Goal: Task Accomplishment & Management: Manage account settings

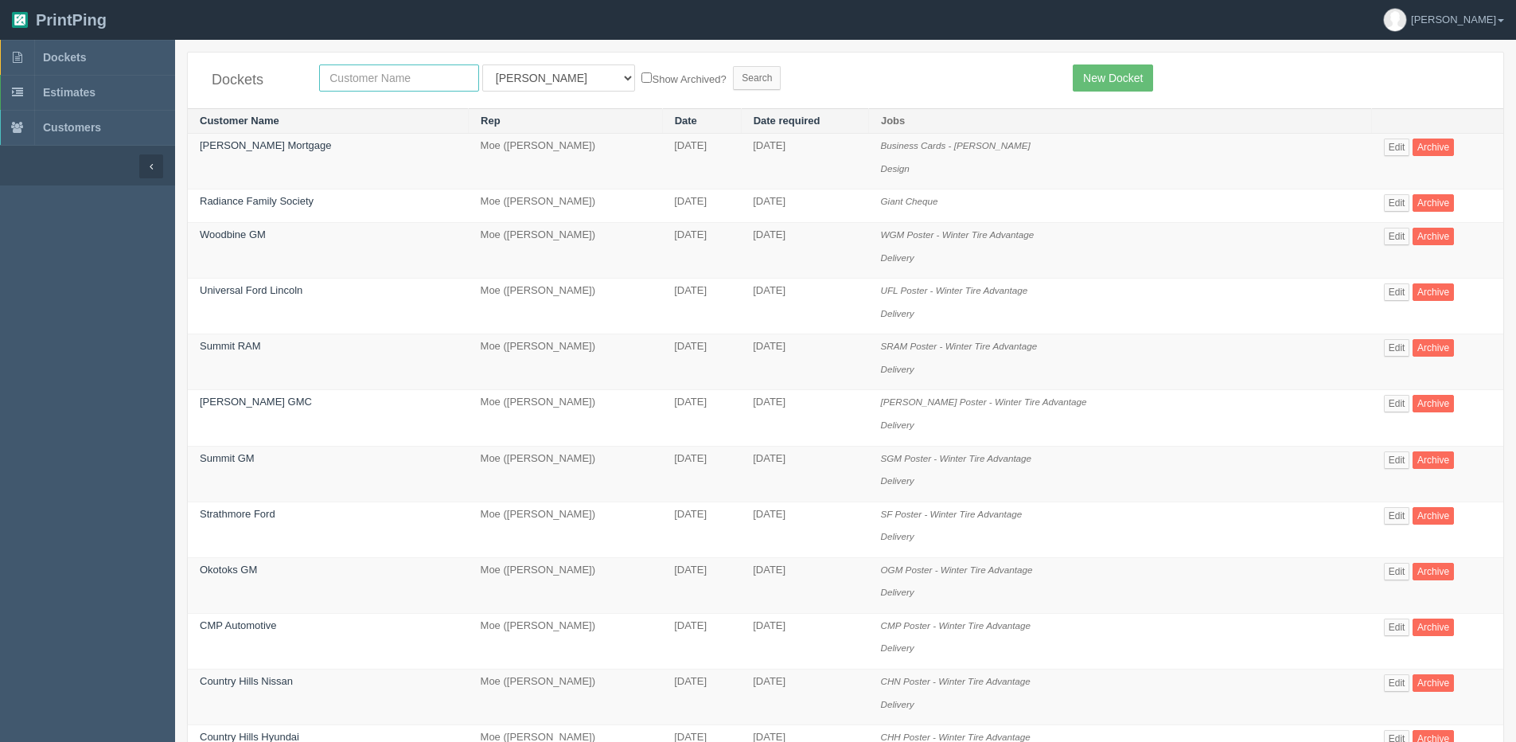
click at [327, 75] on input "text" at bounding box center [399, 77] width 160 height 27
type input "umbrella"
click at [733, 66] on input "Search" at bounding box center [757, 78] width 48 height 24
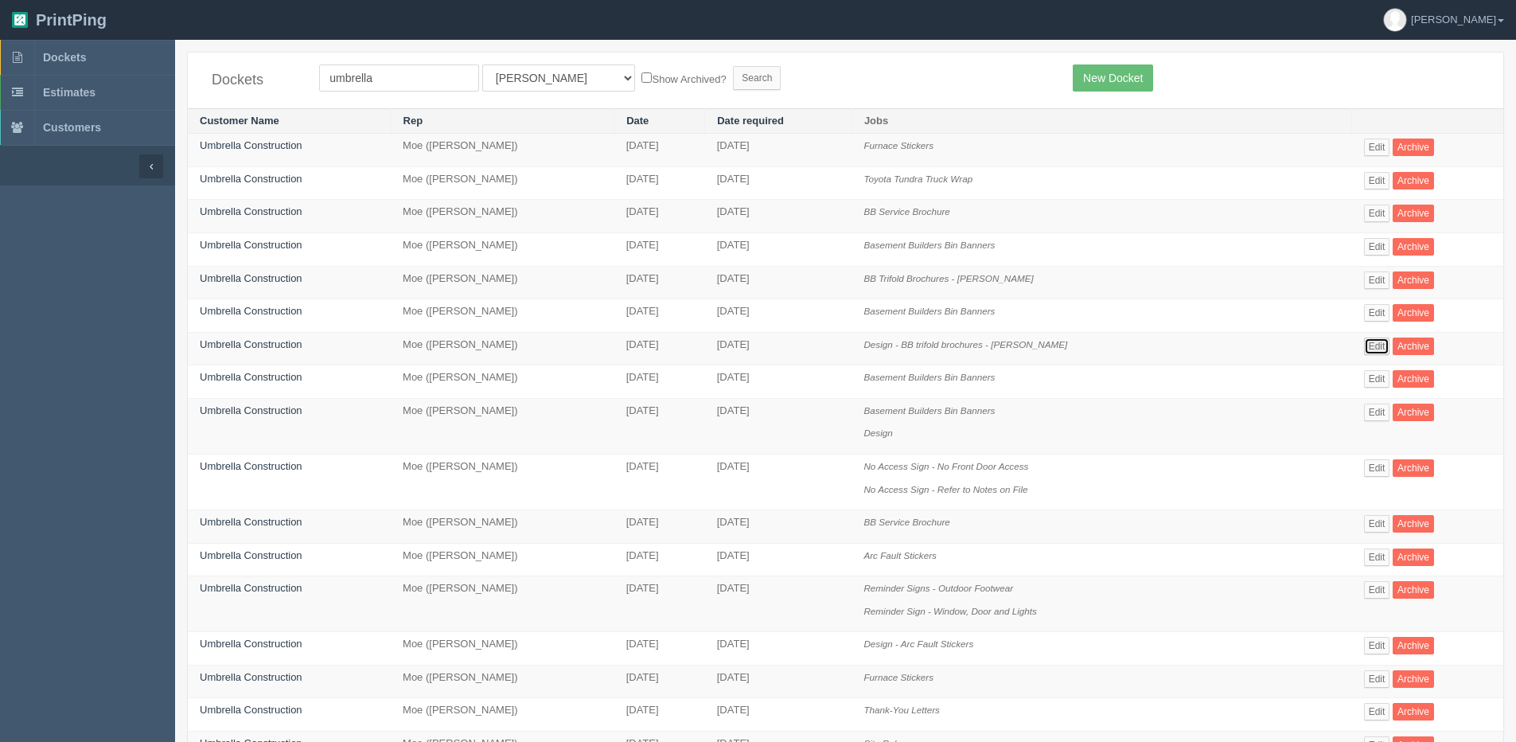
click at [1370, 345] on link "Edit" at bounding box center [1377, 346] width 26 height 18
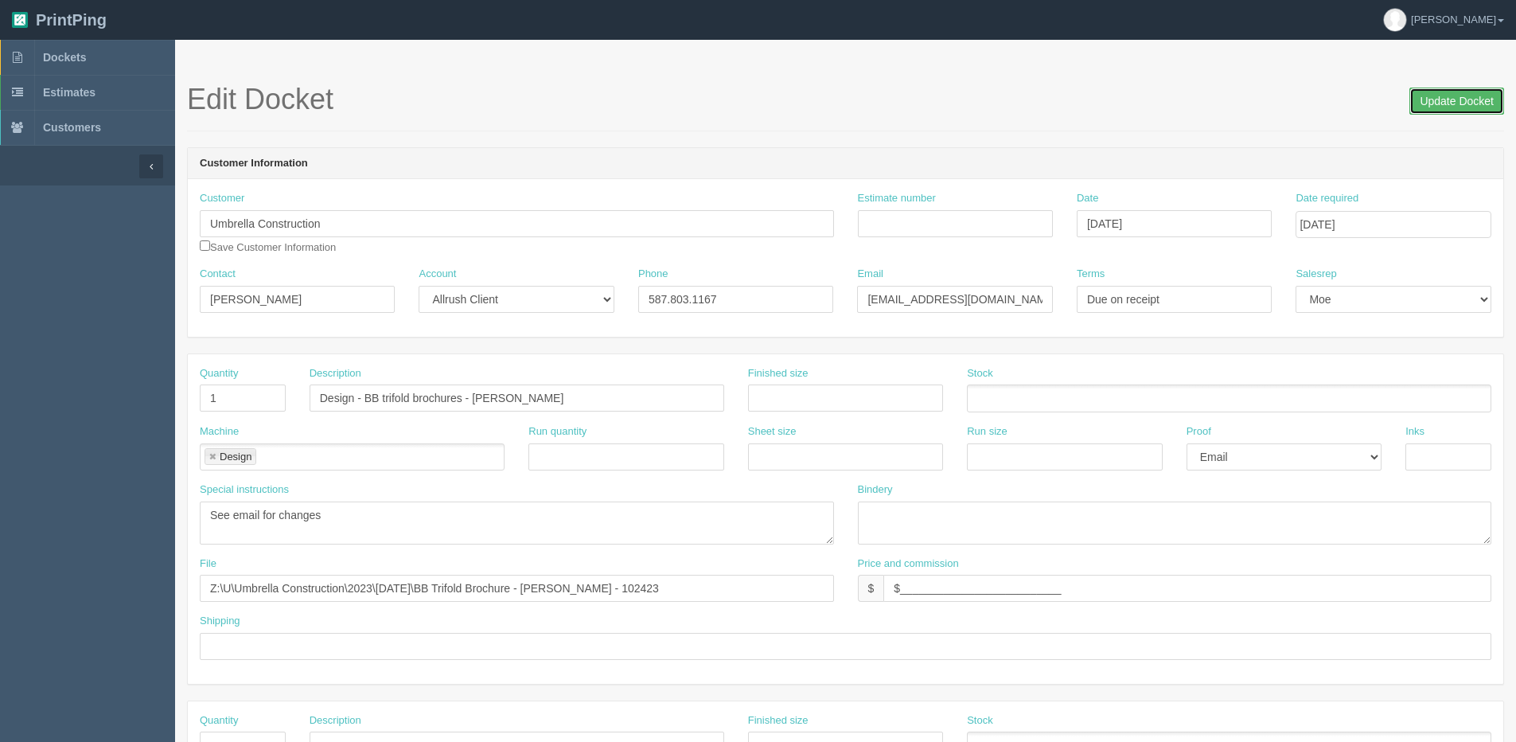
click at [1442, 109] on input "Update Docket" at bounding box center [1456, 101] width 95 height 27
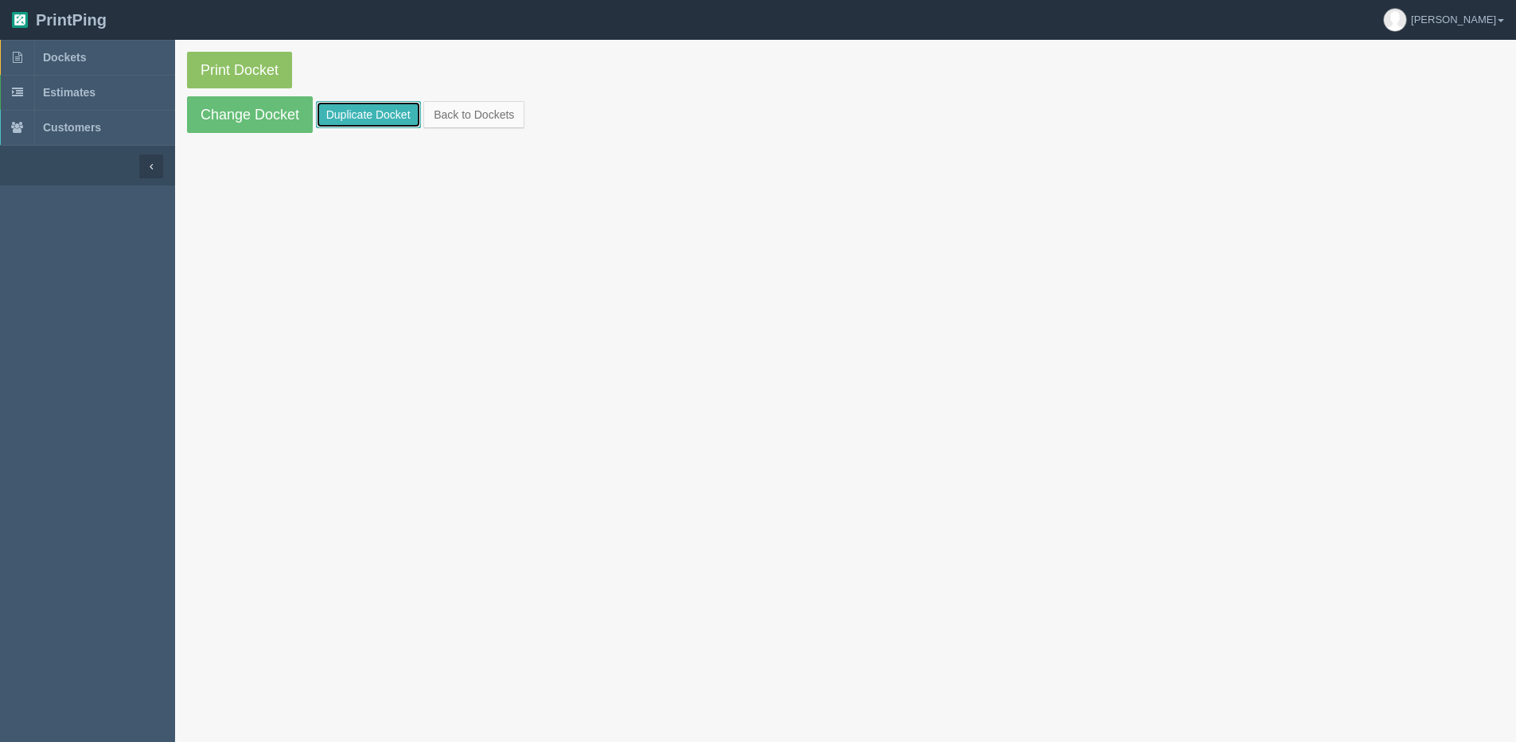
click at [371, 113] on link "Duplicate Docket" at bounding box center [368, 114] width 105 height 27
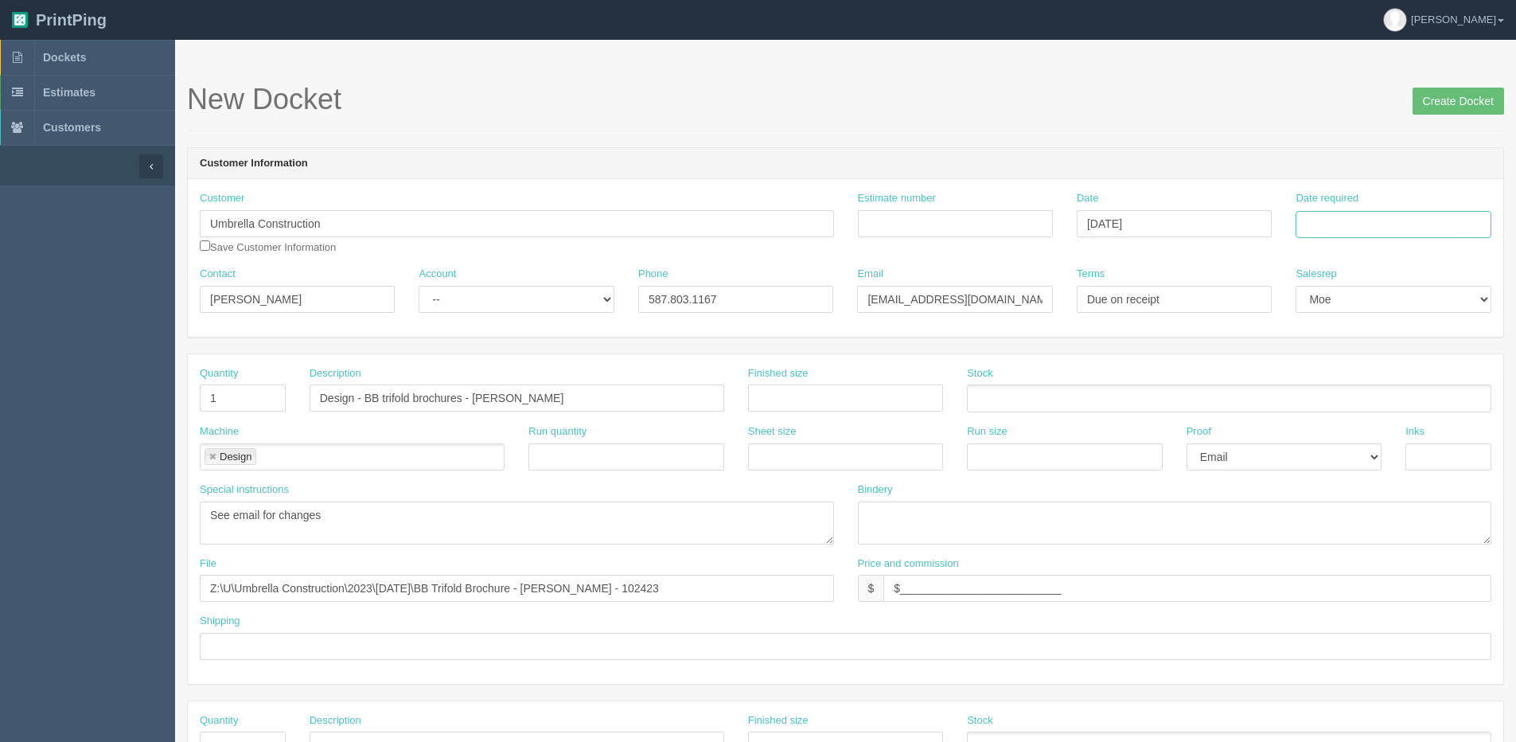
click at [1353, 231] on input "Date required" at bounding box center [1393, 224] width 195 height 27
click at [1327, 458] on div "« September 2025 » Su Mo Tu We Th Fr Sa 31 1 2 3 4 5 6 7 8 9 10 11 12 13 14 15 …" at bounding box center [1374, 350] width 156 height 222
click at [1420, 357] on td "19" at bounding box center [1417, 353] width 19 height 23
type input "[DATE]"
drag, startPoint x: 470, startPoint y: 399, endPoint x: 969, endPoint y: 321, distance: 505.0
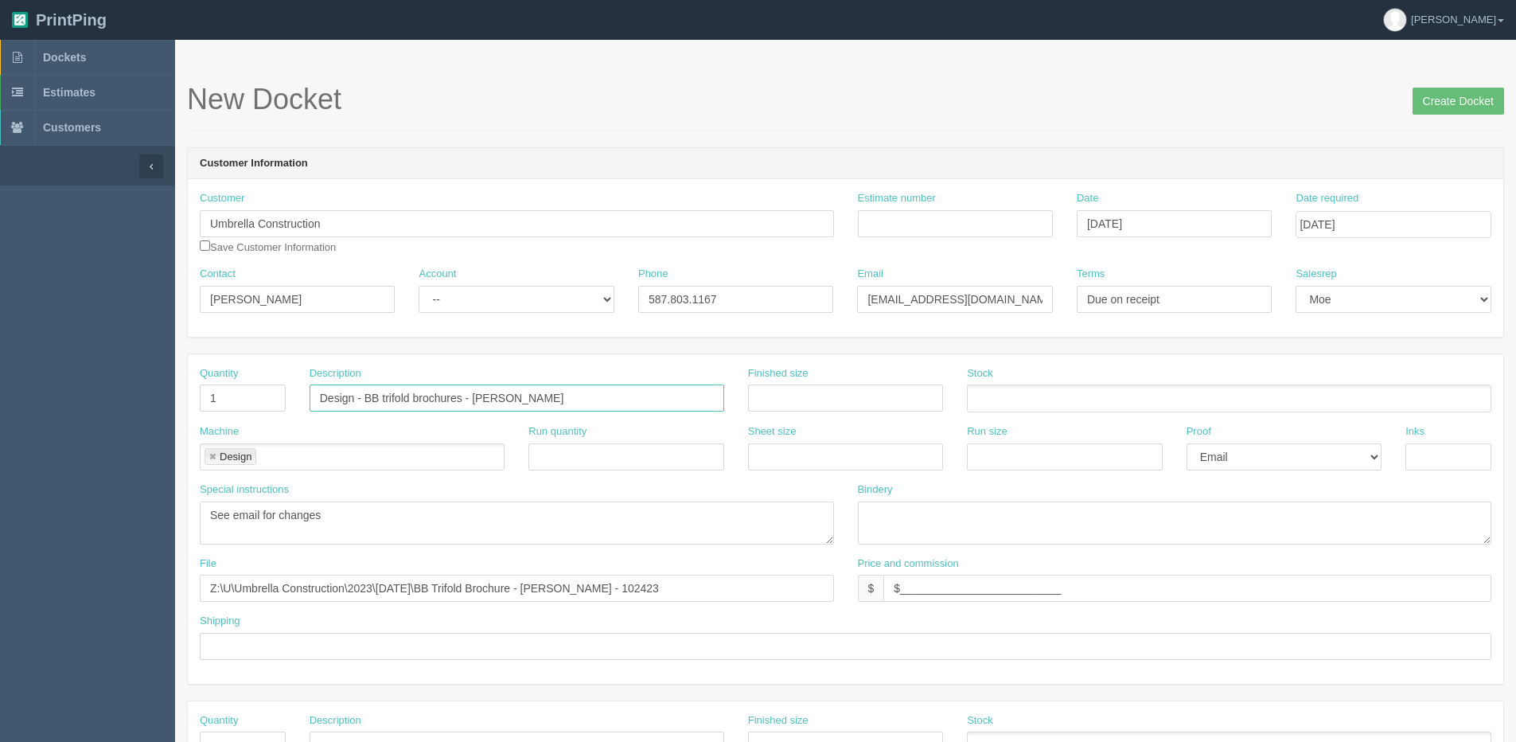
click at [890, 330] on form "New Docket Create Docket Customer Information Customer Umbrella Construction Sa…" at bounding box center [845, 753] width 1317 height 1338
type input "Design - BB trifold brochures"
drag, startPoint x: 234, startPoint y: 516, endPoint x: 263, endPoint y: 523, distance: 29.5
click at [263, 523] on textarea "See email for changes" at bounding box center [517, 522] width 634 height 43
drag, startPoint x: 265, startPoint y: 511, endPoint x: 585, endPoint y: 514, distance: 319.9
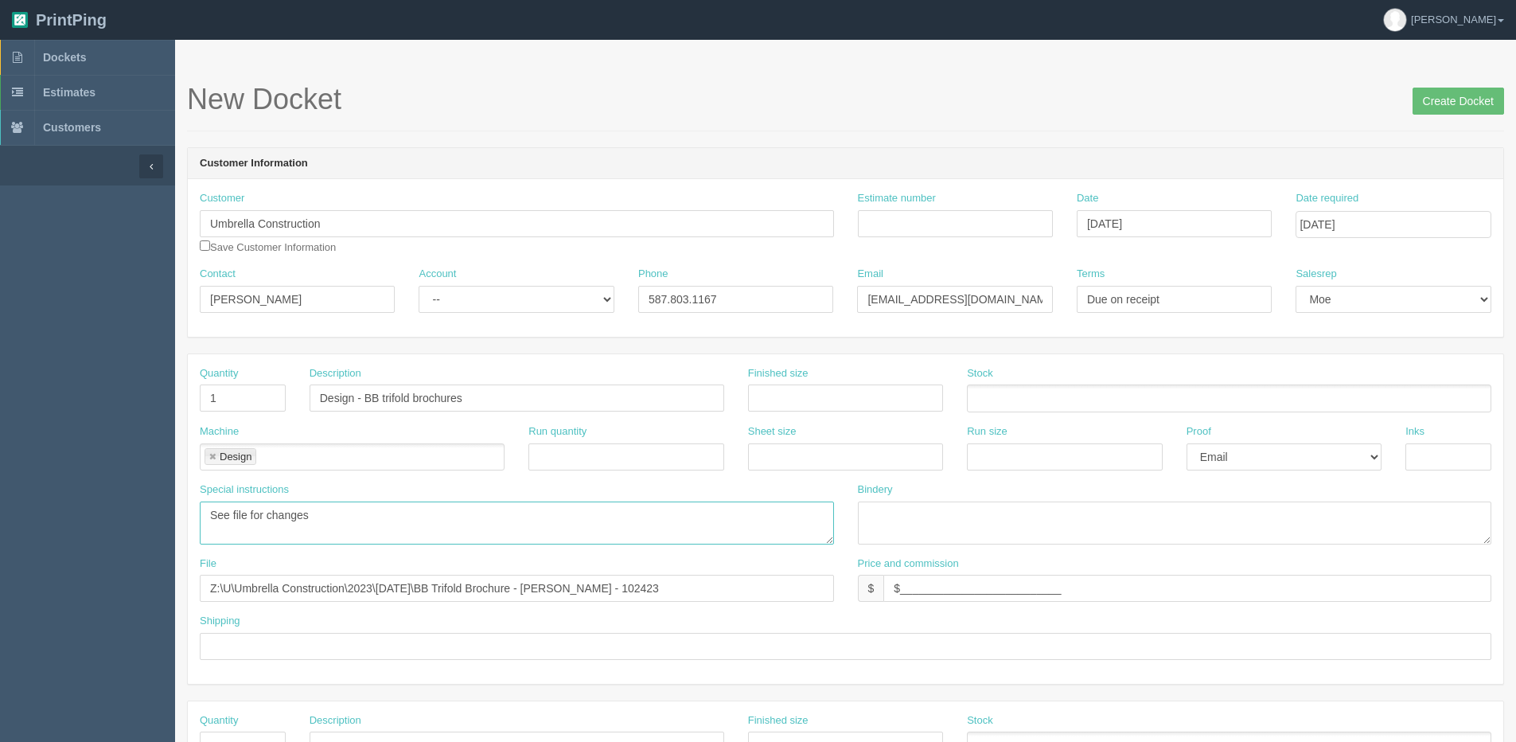
click at [583, 513] on textarea "See email for changes" at bounding box center [517, 522] width 634 height 43
type textarea "See file for setup instructions"
drag, startPoint x: 760, startPoint y: 599, endPoint x: -245, endPoint y: 599, distance: 1005.1
click at [0, 599] on html "PrintPing [PERSON_NAME] Edit account ( [PERSON_NAME][EMAIL_ADDRESS][DOMAIN_NAME…" at bounding box center [758, 722] width 1516 height 1445
type input "Client Files > Sept 2025"
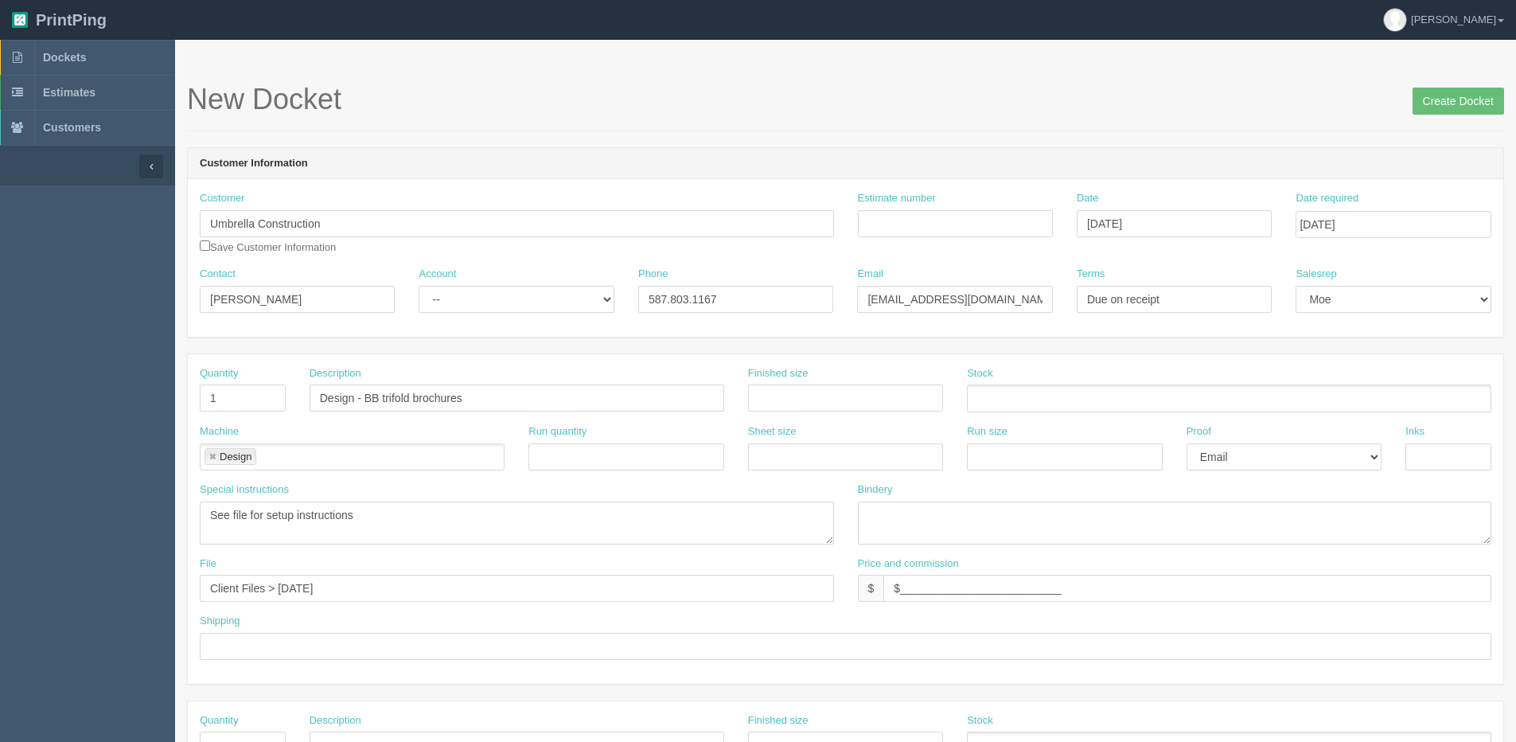
click at [540, 663] on div "Shipping" at bounding box center [845, 643] width 1315 height 58
click at [381, 400] on input "Design - BB trifold brochures" at bounding box center [517, 397] width 415 height 27
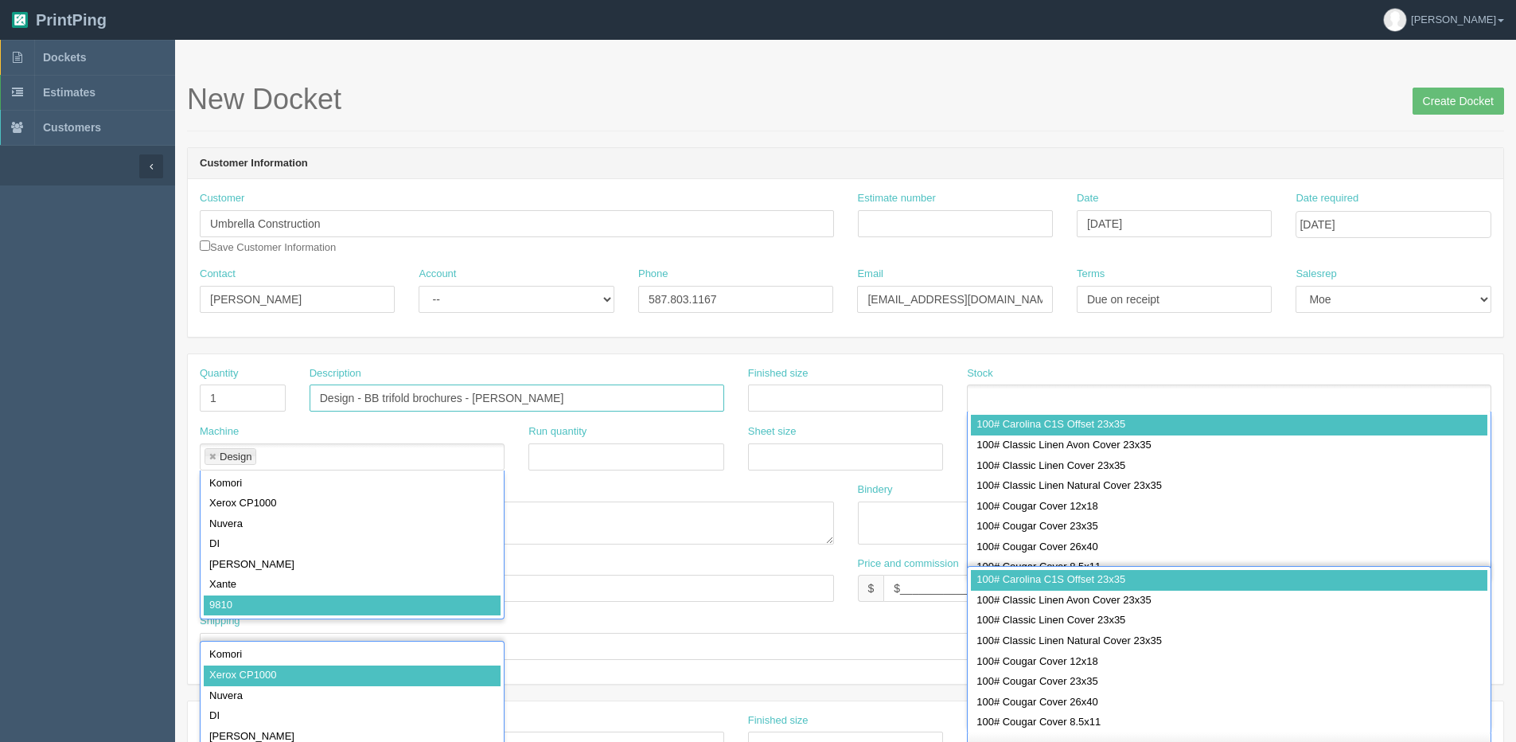
click at [388, 400] on input "Design - BB trifold brochures - Mike Holmes" at bounding box center [517, 397] width 415 height 27
type input "Design - BB Tri-fold Brochures Sept 17"
click at [1479, 100] on input "Create Docket" at bounding box center [1459, 101] width 92 height 27
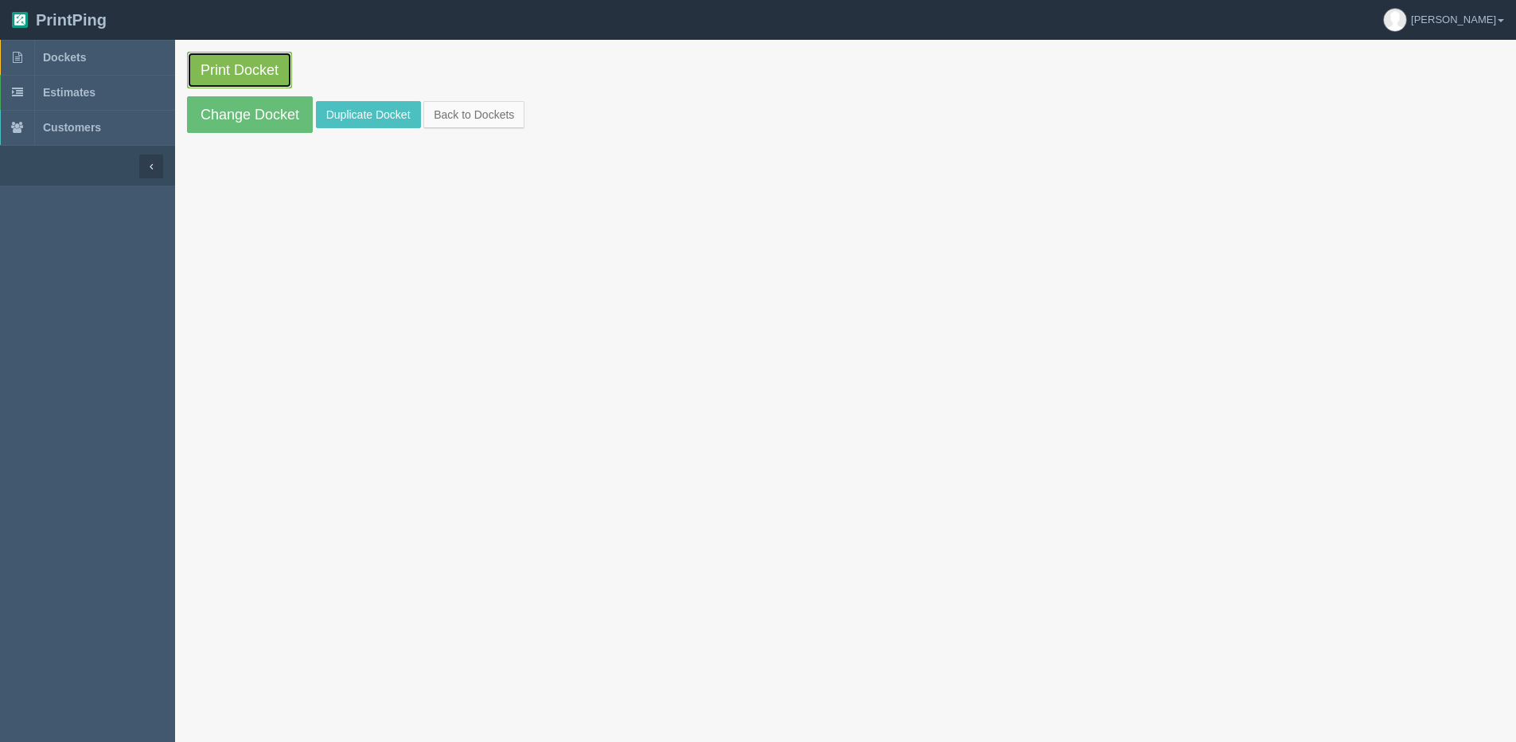
click at [225, 68] on link "Print Docket" at bounding box center [239, 70] width 105 height 37
click at [460, 107] on link "Back to Dockets" at bounding box center [473, 114] width 101 height 27
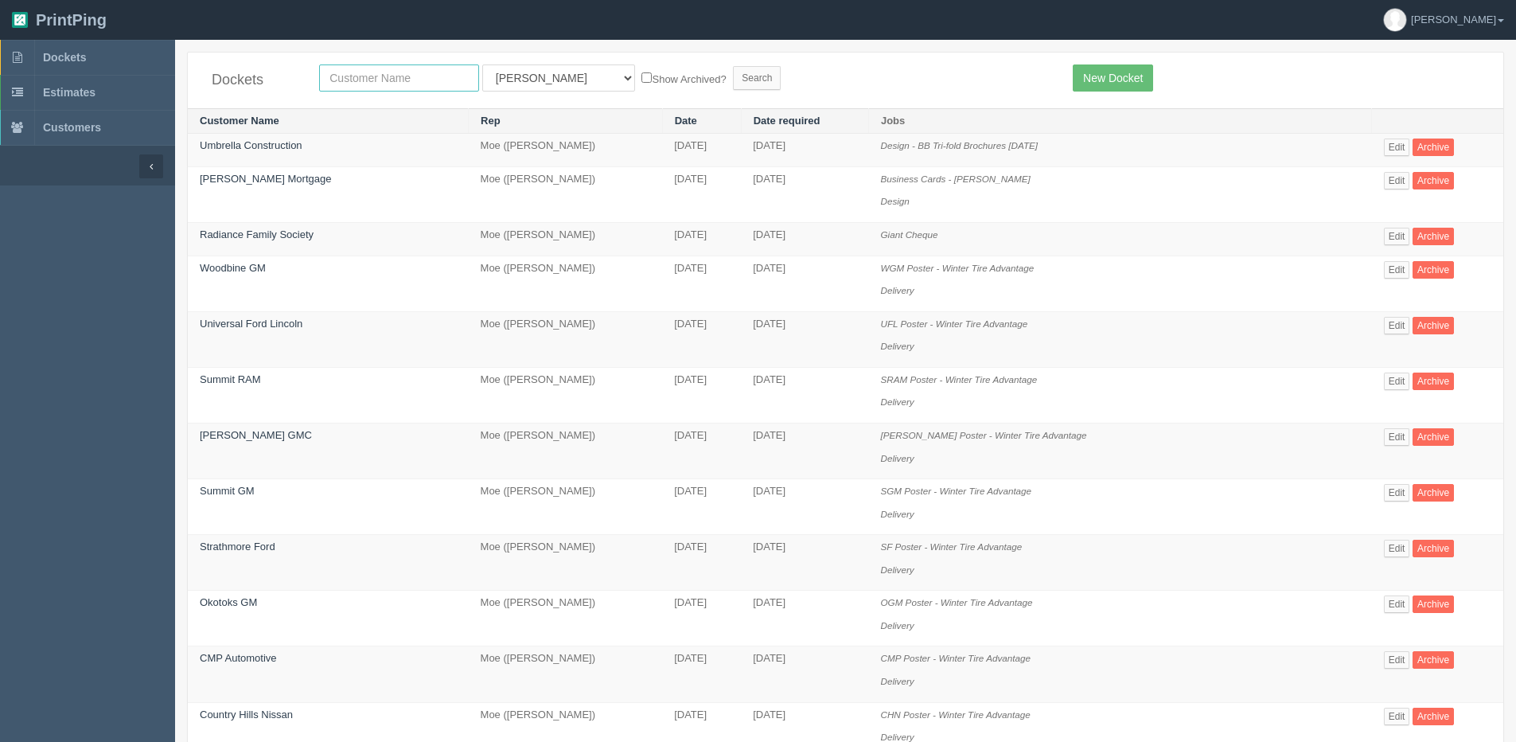
click at [438, 72] on input "text" at bounding box center [399, 77] width 160 height 27
type input "country hills n"
click at [733, 66] on input "Search" at bounding box center [757, 78] width 48 height 24
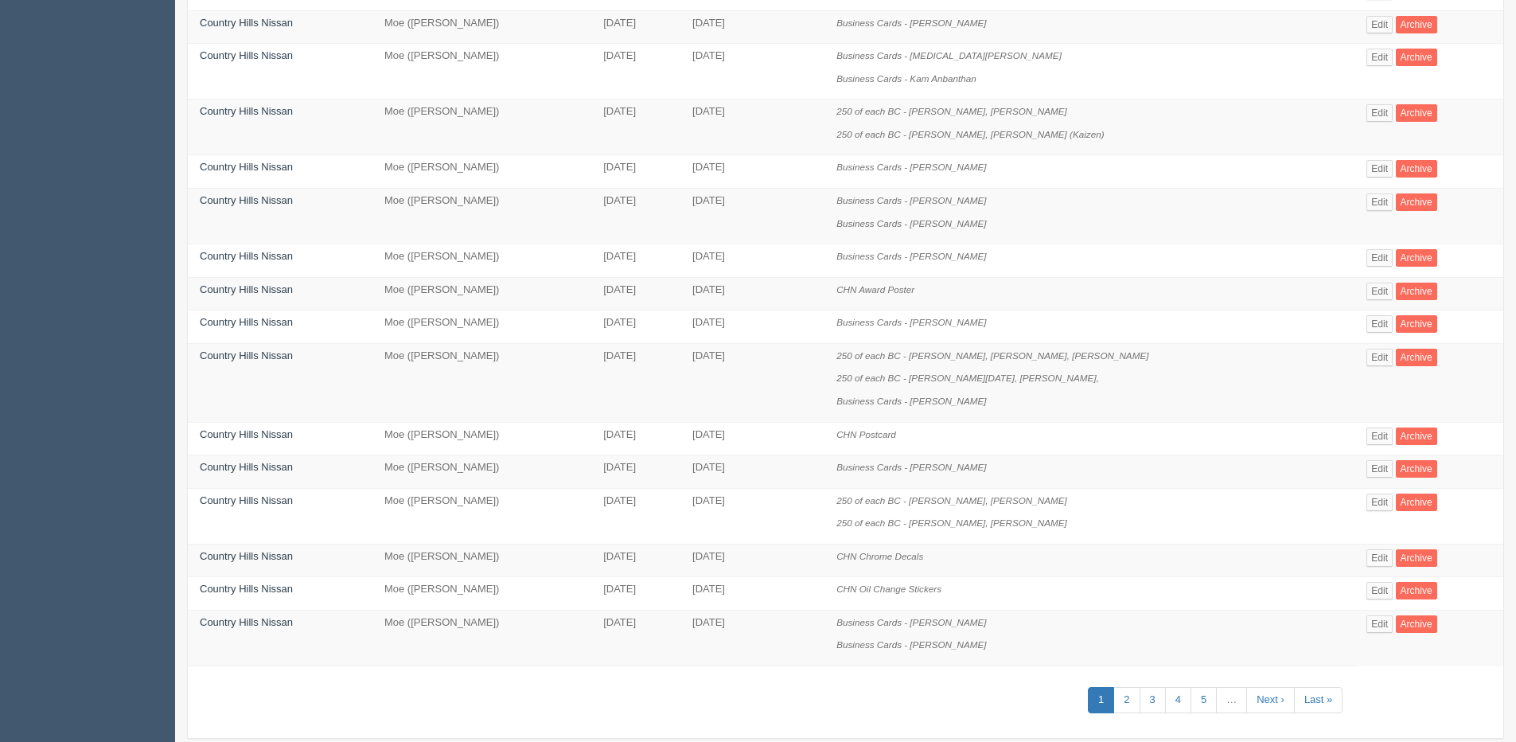
scroll to position [547, 0]
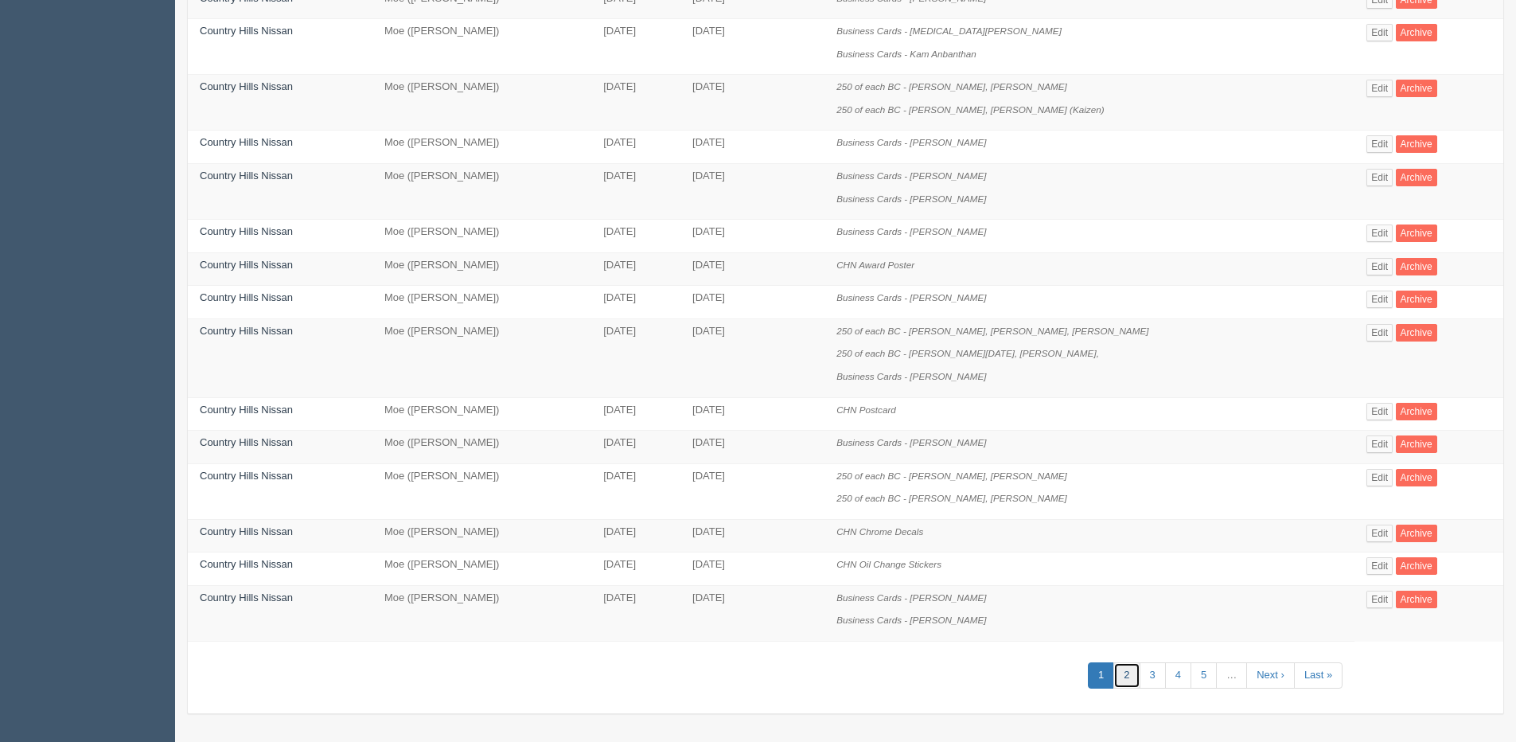
click at [1113, 678] on link "2" at bounding box center [1126, 675] width 26 height 26
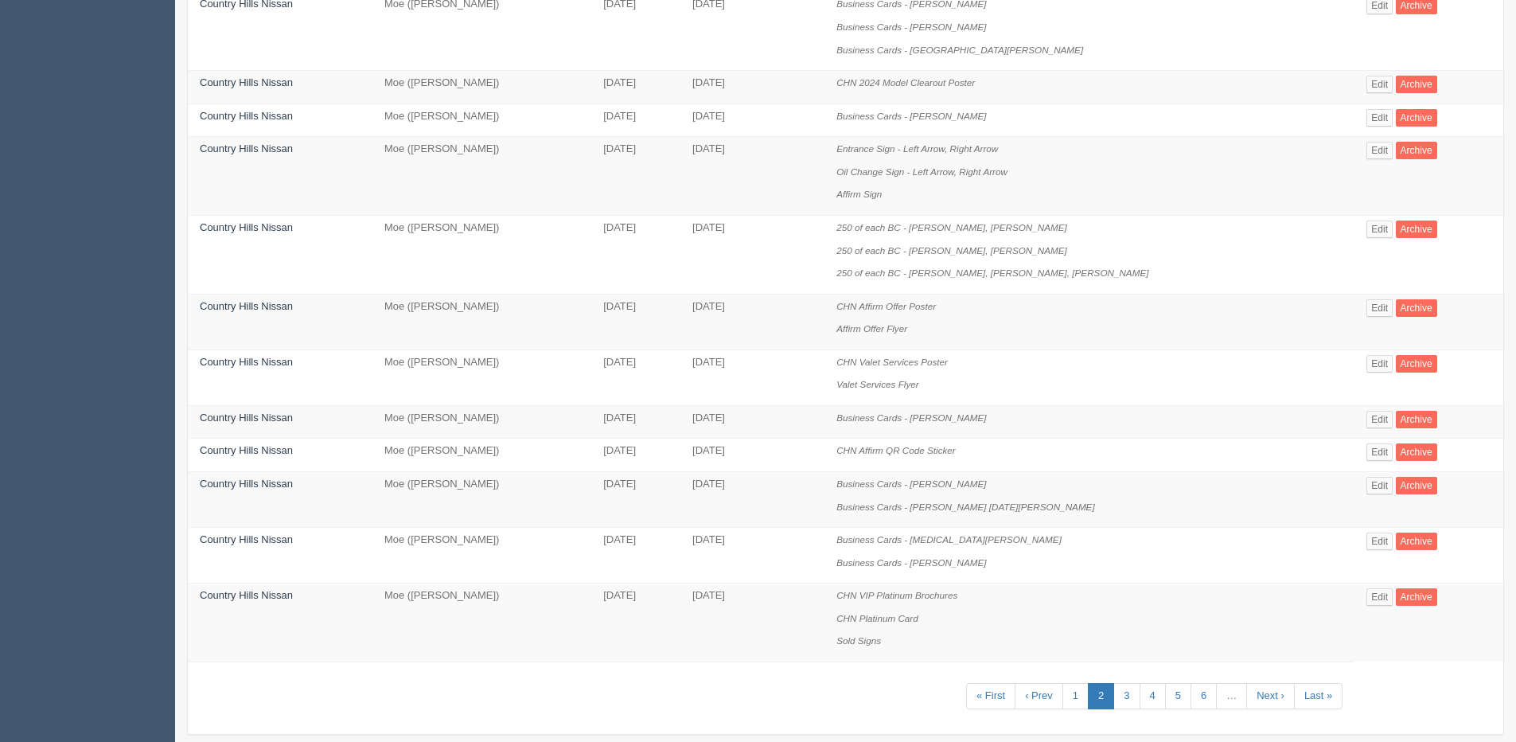
scroll to position [706, 0]
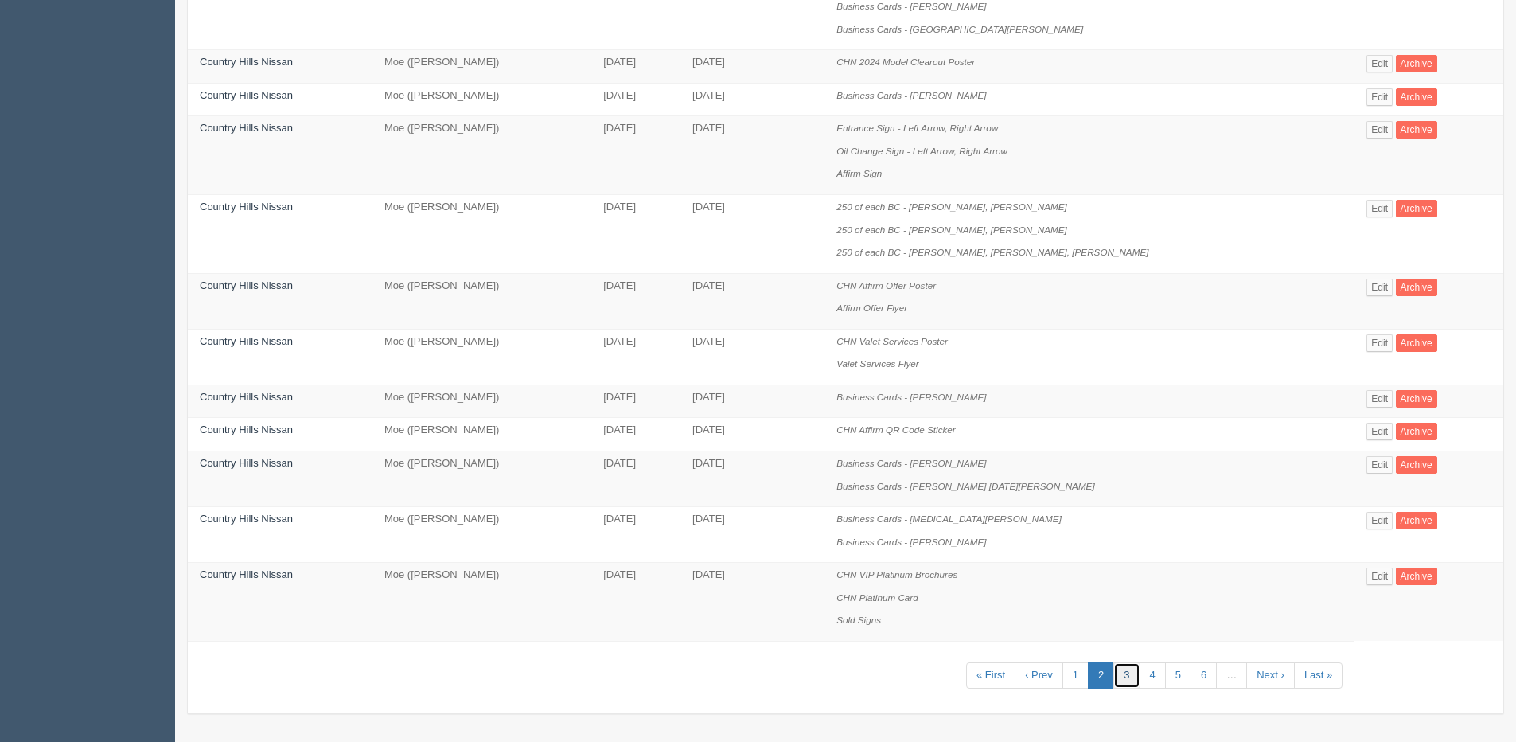
click at [1113, 680] on link "3" at bounding box center [1126, 675] width 26 height 26
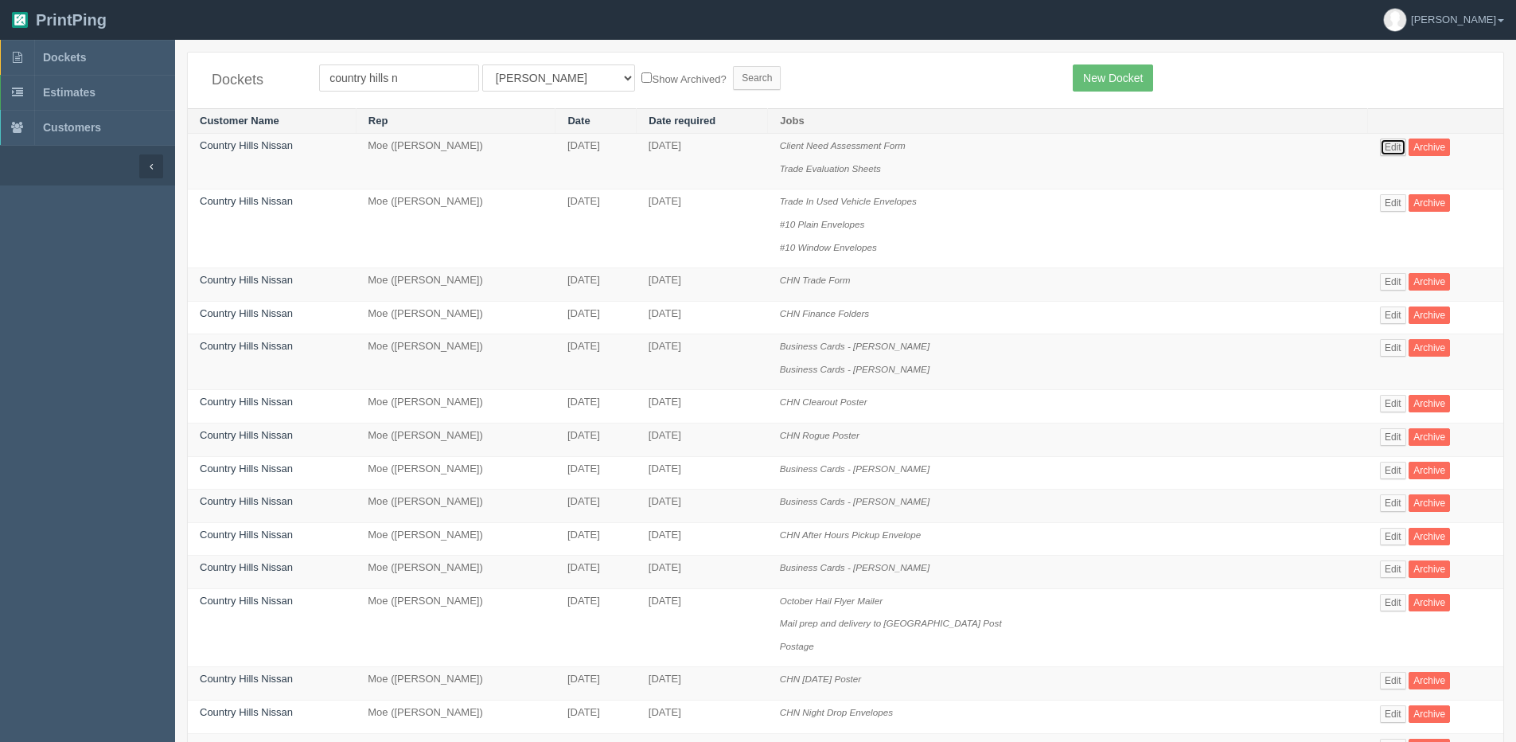
click at [1380, 149] on link "Edit" at bounding box center [1393, 147] width 26 height 18
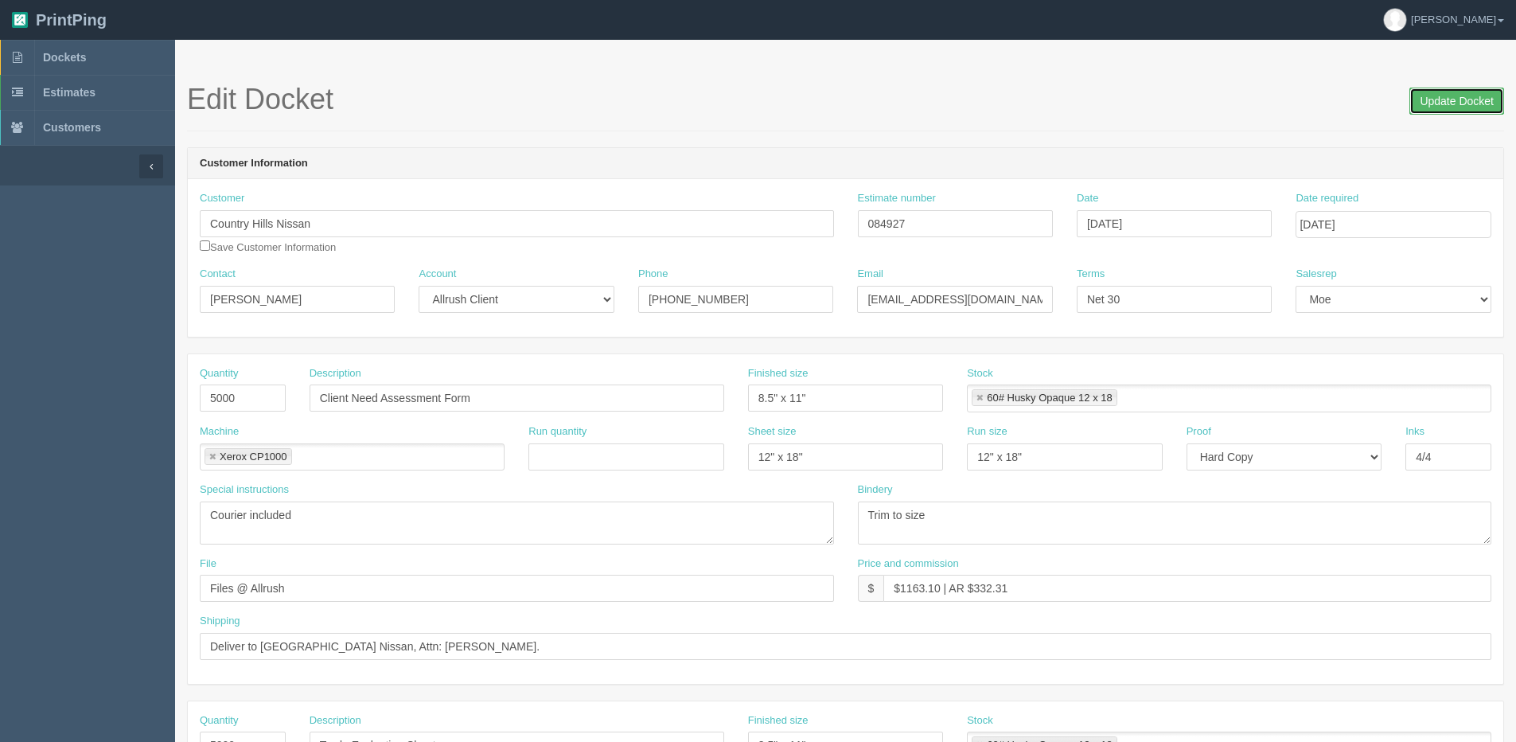
drag, startPoint x: 1469, startPoint y: 103, endPoint x: 1194, endPoint y: 131, distance: 276.8
click at [1465, 103] on input "Update Docket" at bounding box center [1456, 101] width 95 height 27
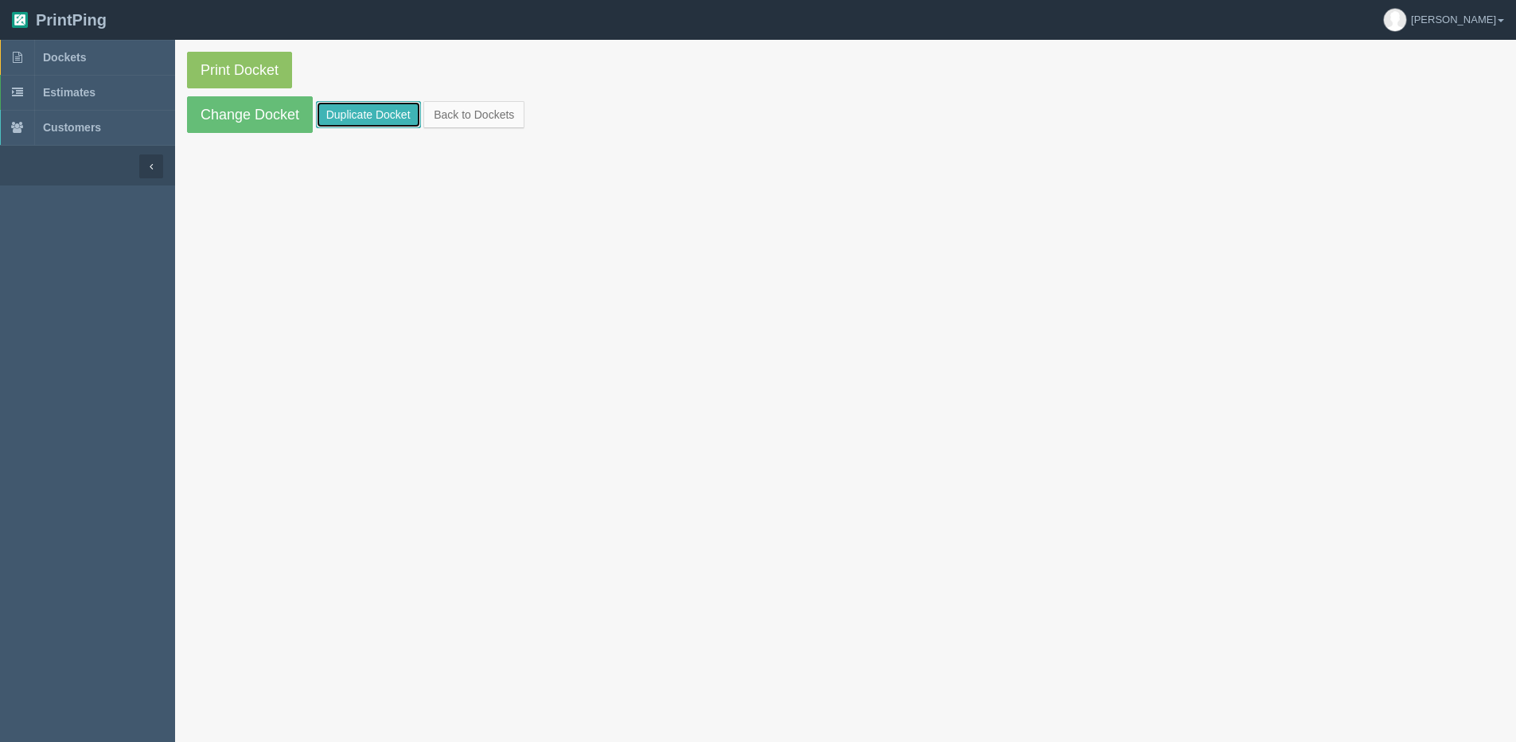
click at [349, 107] on link "Duplicate Docket" at bounding box center [368, 114] width 105 height 27
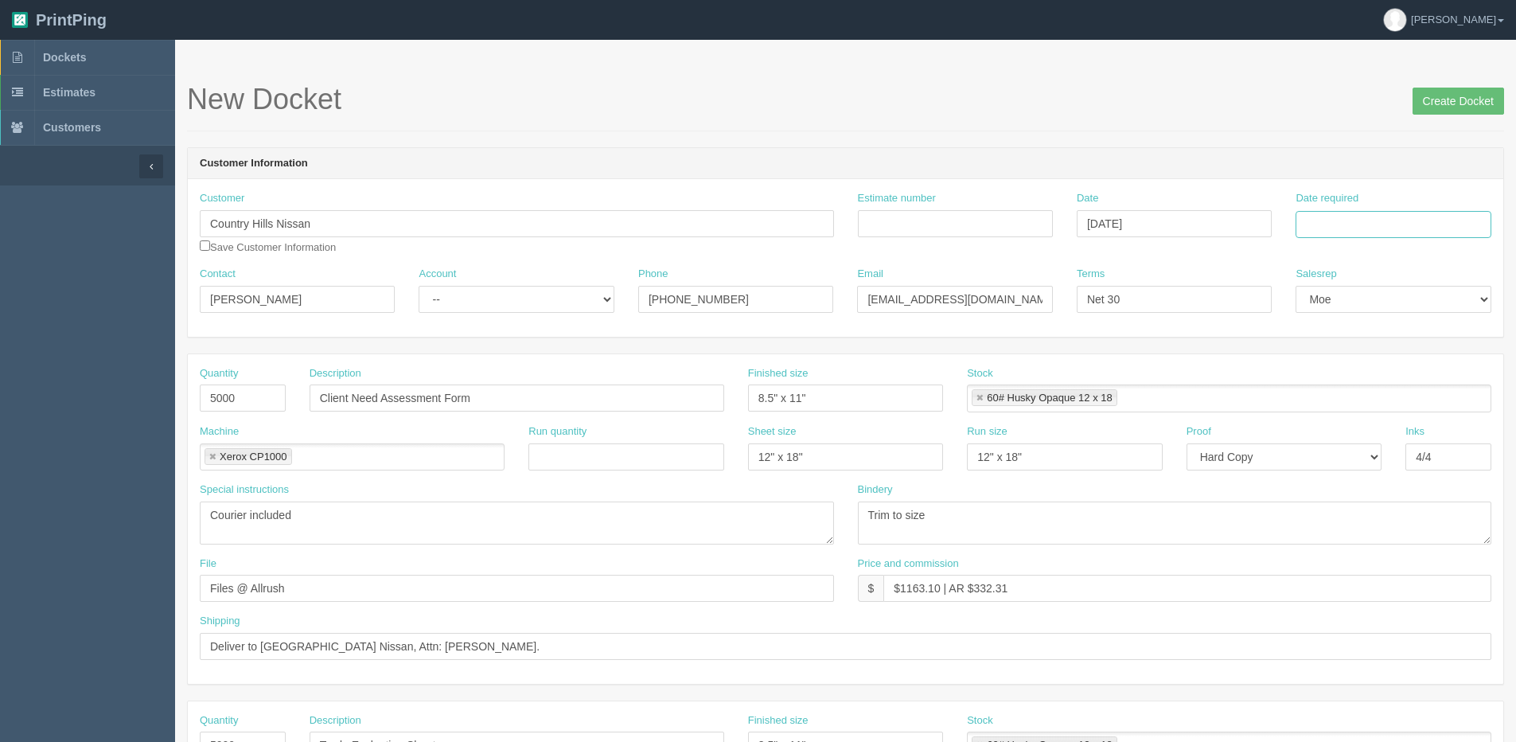
click at [1365, 227] on input "Date required" at bounding box center [1393, 224] width 195 height 27
drag, startPoint x: 1335, startPoint y: 454, endPoint x: 1346, endPoint y: 451, distance: 10.8
click at [1335, 454] on th "[DATE]" at bounding box center [1374, 445] width 148 height 23
click at [1420, 360] on td "19" at bounding box center [1417, 353] width 19 height 23
type input "September 19, 2025"
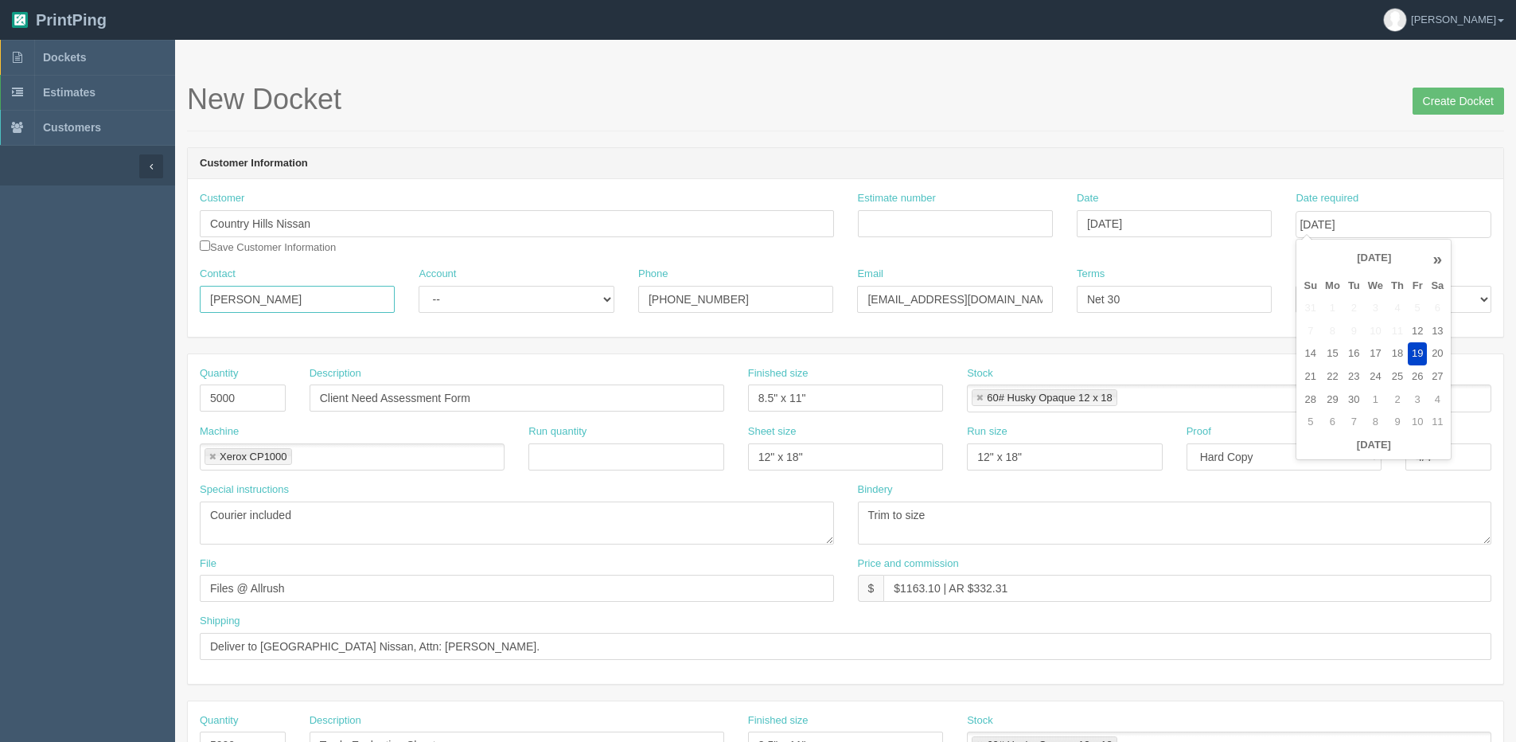
drag, startPoint x: 190, startPoint y: 304, endPoint x: -413, endPoint y: 308, distance: 603.2
click at [0, 308] on html "PrintPing Dan Edit account ( dan@allrush.ca ) Logout Dockets Estimates Customers" at bounding box center [758, 722] width 1516 height 1445
type input "Max Bartlett"
drag, startPoint x: 1026, startPoint y: 317, endPoint x: 1001, endPoint y: 310, distance: 25.7
click at [1014, 317] on div "Email mawalker@kaizenauto.com" at bounding box center [954, 296] width 219 height 58
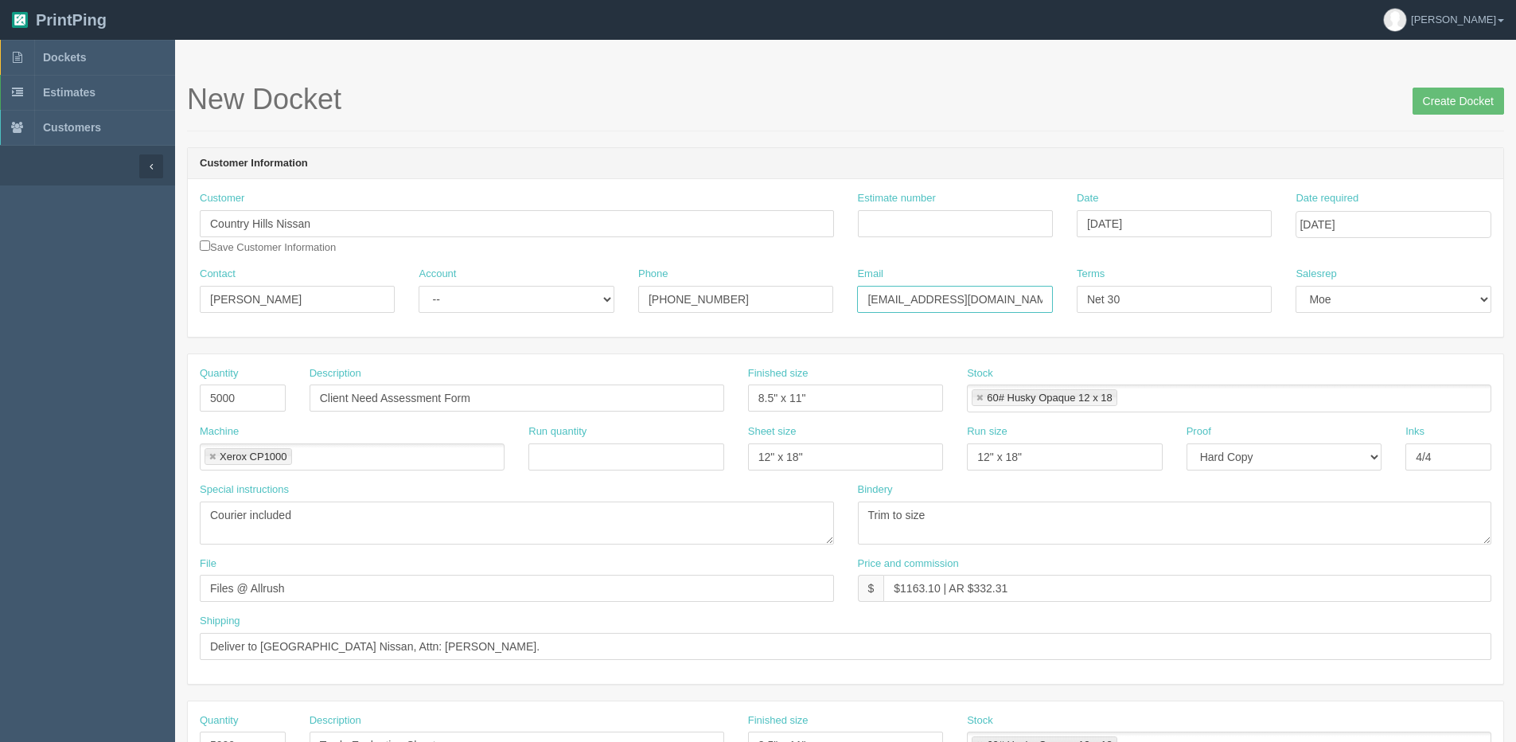
drag, startPoint x: 1015, startPoint y: 300, endPoint x: 40, endPoint y: 296, distance: 974.9
click at [40, 296] on section "Dockets Estimates Customers" at bounding box center [758, 742] width 1516 height 1405
type input "mbartlett@kaizenauto.com"
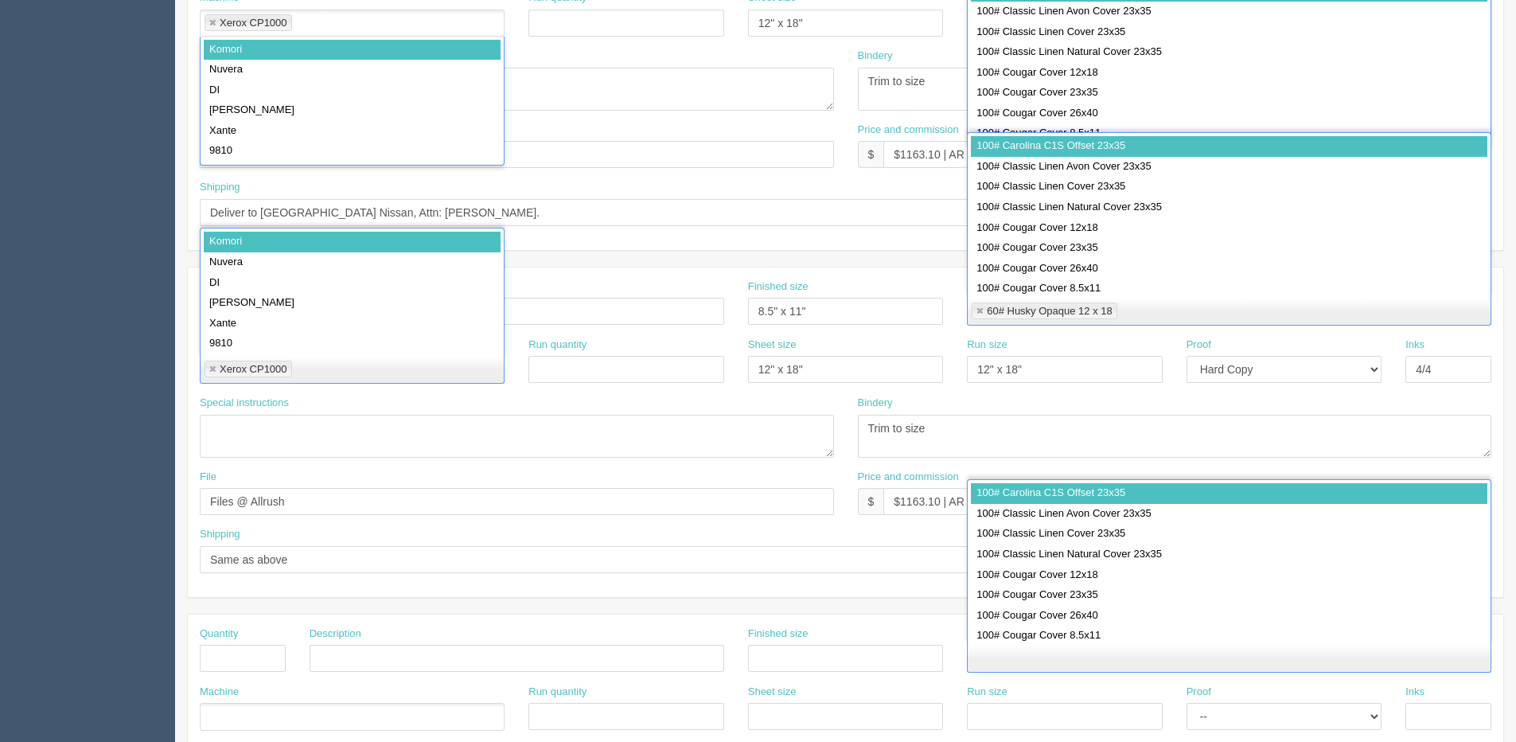
drag, startPoint x: 721, startPoint y: 296, endPoint x: 769, endPoint y: 320, distance: 53.4
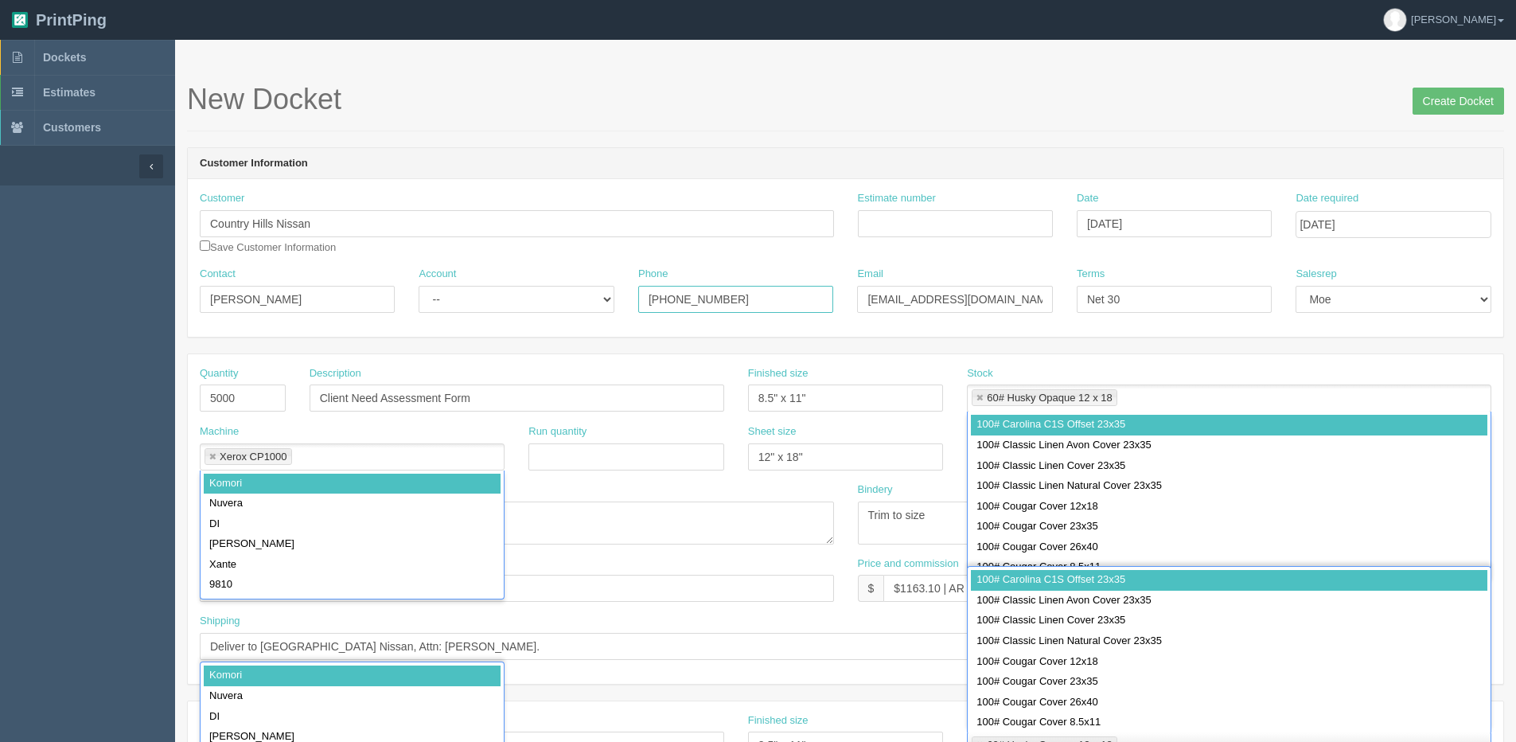
drag, startPoint x: 723, startPoint y: 303, endPoint x: 285, endPoint y: 303, distance: 437.7
click at [285, 303] on div "Contact Max Bartlett Account -- Existing Client Allrush Client Rep Client Phone…" at bounding box center [845, 296] width 1315 height 58
click at [1433, 85] on section "New Docket Create Docket Customer Information Customer Country Hills Nissan Sav…" at bounding box center [845, 742] width 1341 height 1405
click at [1441, 103] on input "Create Docket" at bounding box center [1459, 101] width 92 height 27
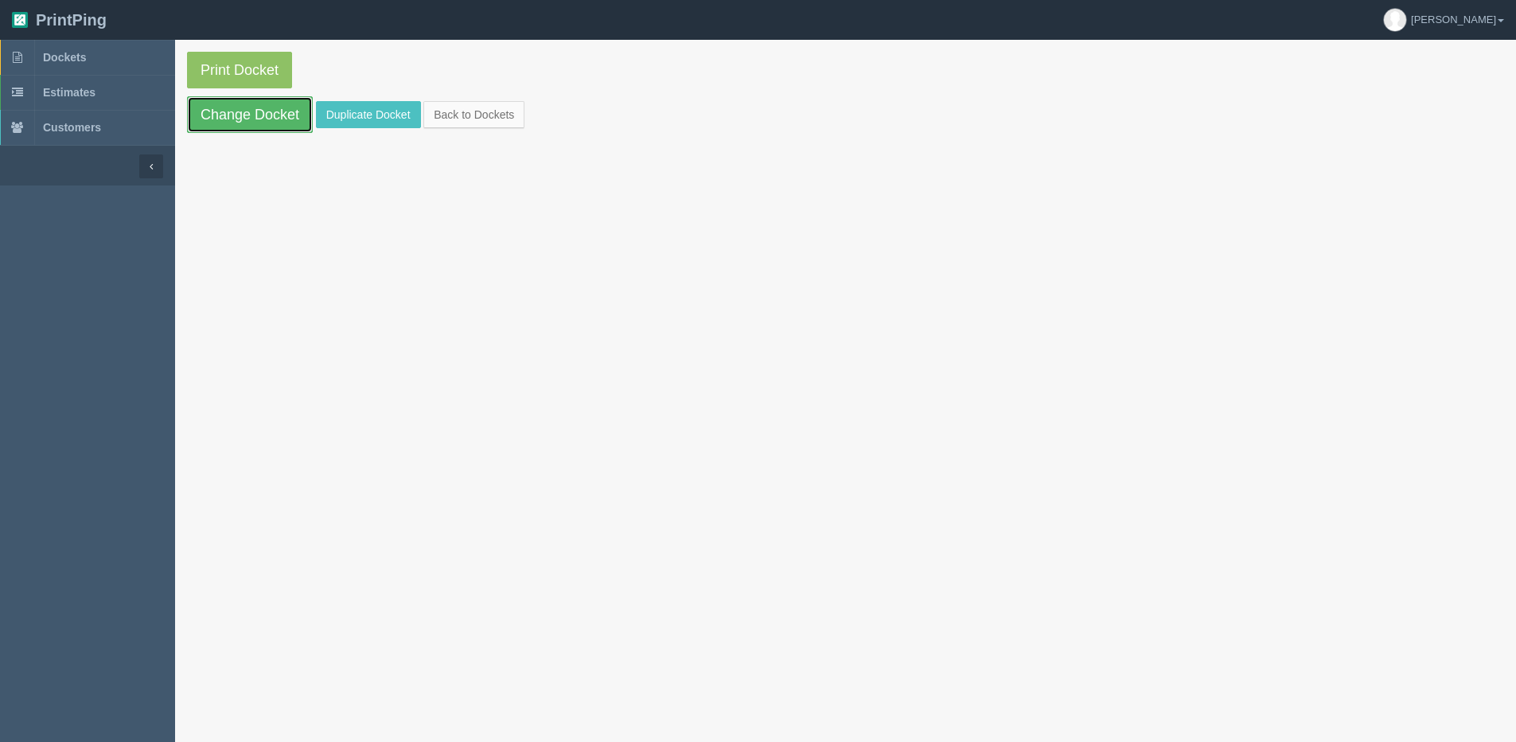
click at [266, 113] on link "Change Docket" at bounding box center [250, 114] width 126 height 37
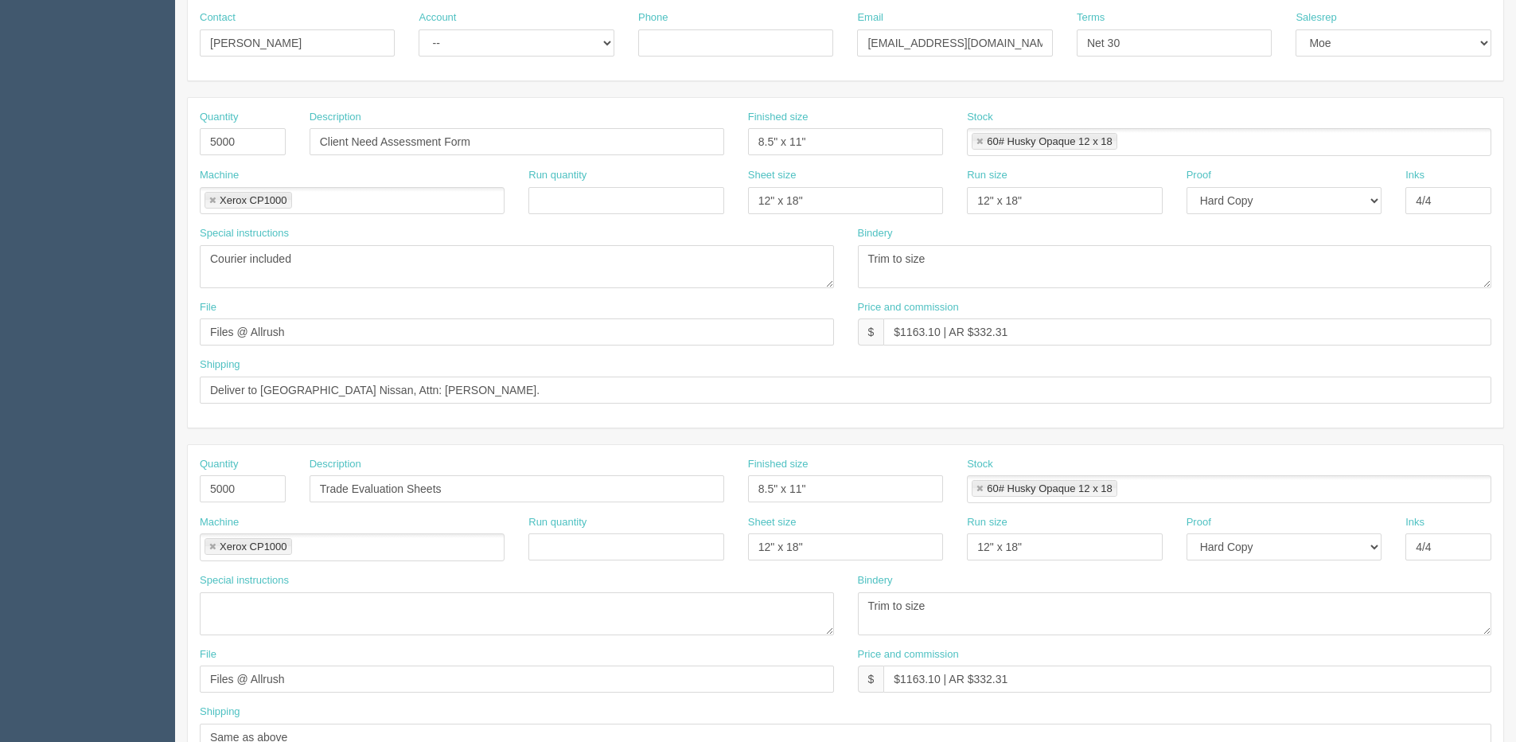
scroll to position [318, 0]
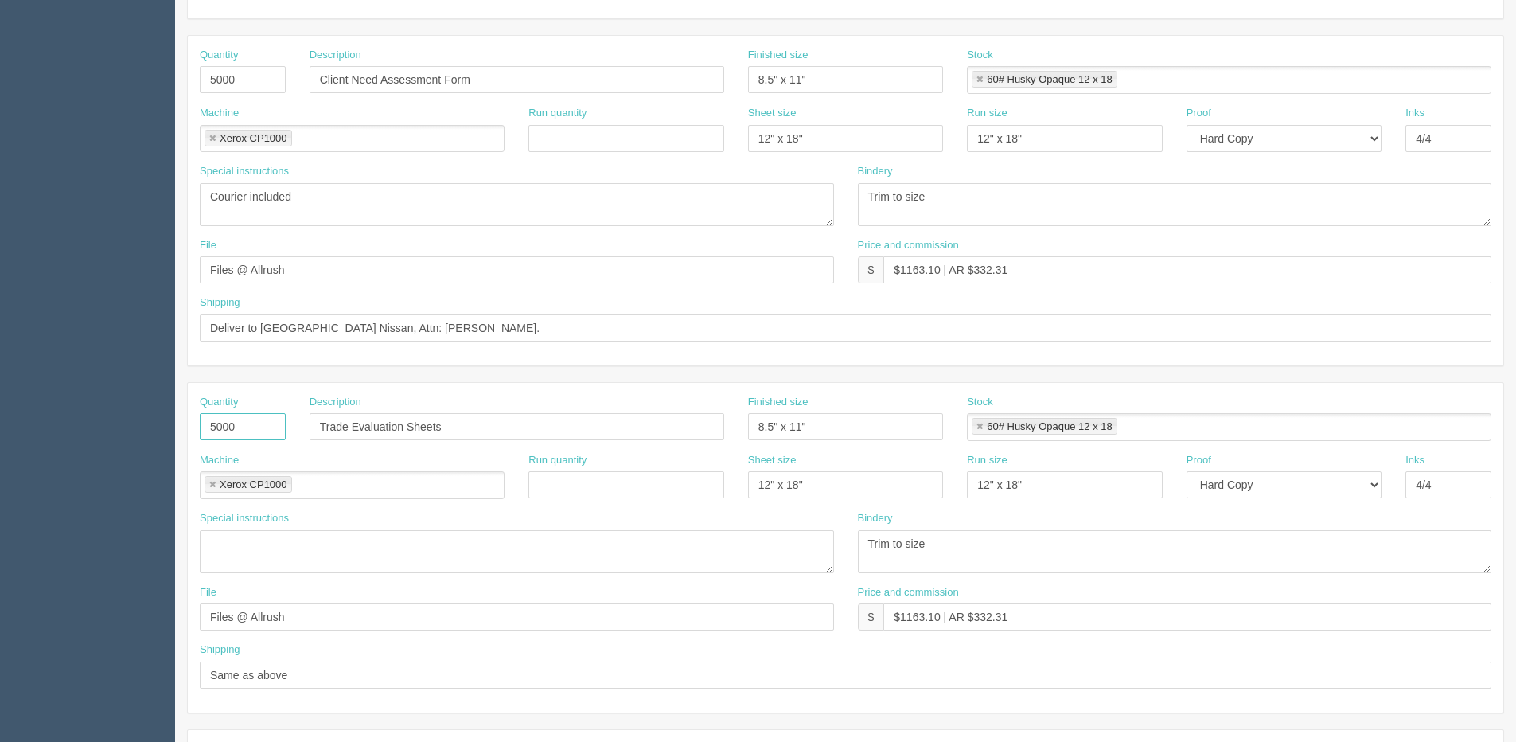
drag, startPoint x: 251, startPoint y: 427, endPoint x: 106, endPoint y: 427, distance: 144.8
click at [106, 427] on section "Dockets Estimates Customers" at bounding box center [758, 423] width 1516 height 1405
drag, startPoint x: 499, startPoint y: 416, endPoint x: 107, endPoint y: 420, distance: 392.4
click at [104, 426] on section "Dockets Estimates Customers" at bounding box center [758, 423] width 1516 height 1405
drag, startPoint x: 738, startPoint y: 427, endPoint x: 717, endPoint y: 427, distance: 20.7
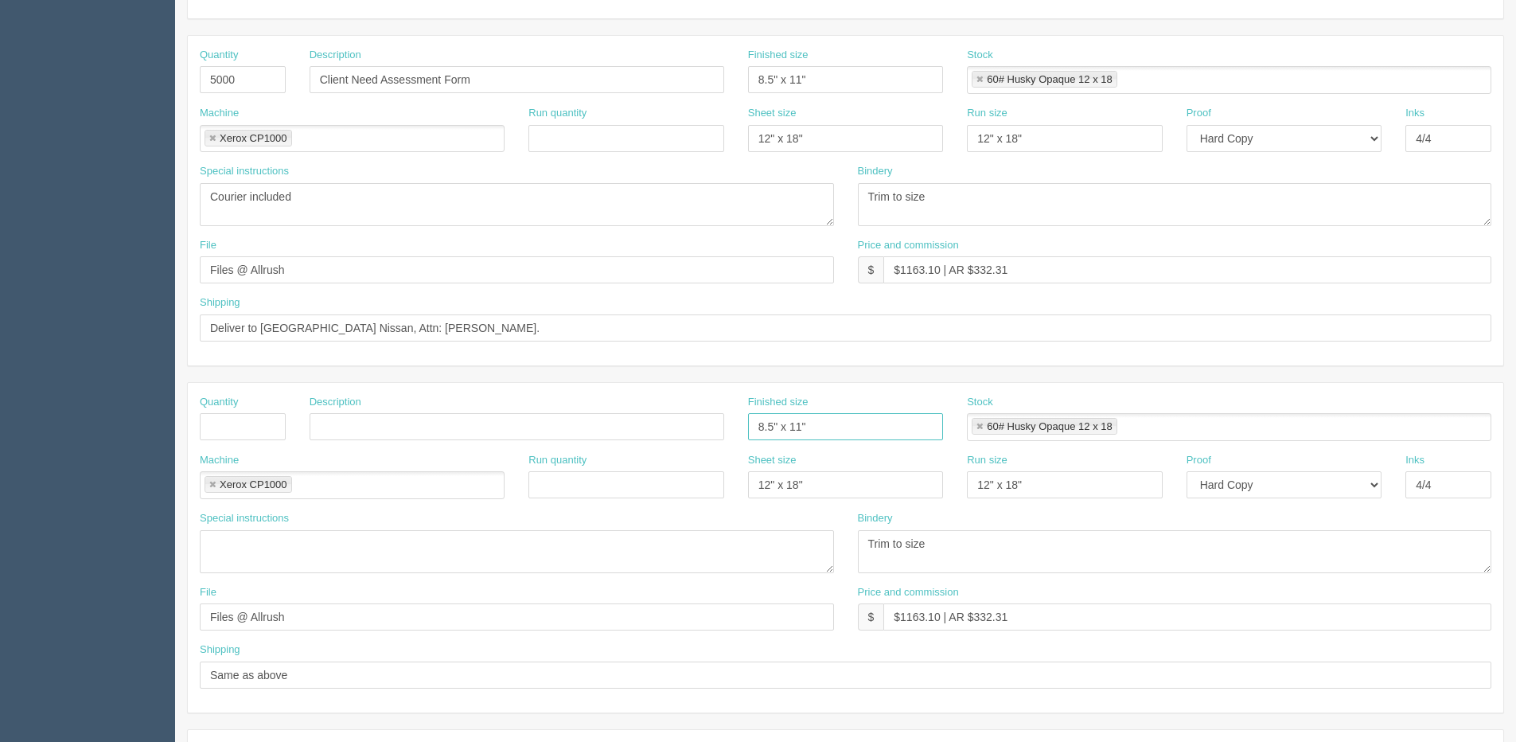
click at [731, 427] on div "Quantity Description Finished size 8.5" x 11" Stock 60# Husky Opaque 12 x 18 60…" at bounding box center [845, 424] width 1315 height 58
drag, startPoint x: 762, startPoint y: 489, endPoint x: 749, endPoint y: 491, distance: 12.8
click at [670, 491] on div "Machine Xerox CP1000 Xerox CP1000 Run quantity Sheet size 12" x 18" Run size 12…" at bounding box center [845, 482] width 1315 height 58
drag, startPoint x: 1074, startPoint y: 489, endPoint x: 857, endPoint y: 485, distance: 217.3
click at [862, 489] on div "Machine Xerox CP1000 Xerox CP1000 Run quantity Sheet size Run size 12" x 18" Pr…" at bounding box center [845, 482] width 1315 height 58
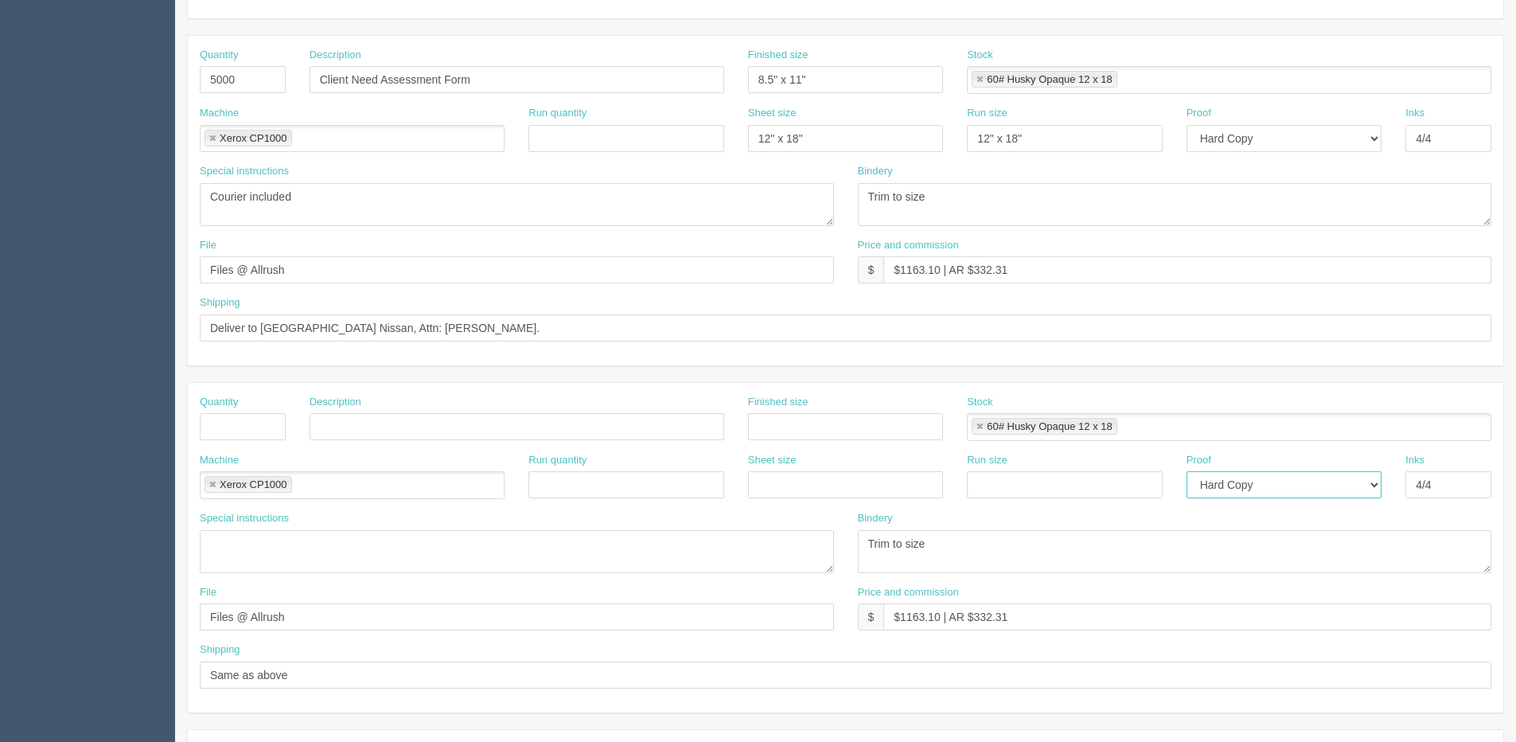
drag, startPoint x: 1270, startPoint y: 474, endPoint x: 1241, endPoint y: 499, distance: 38.3
click at [1268, 474] on select "-- Email Hard Copy" at bounding box center [1284, 484] width 195 height 27
select select
click at [1187, 471] on select "-- Email Hard Copy" at bounding box center [1284, 484] width 195 height 27
drag, startPoint x: 1404, startPoint y: 489, endPoint x: 1163, endPoint y: 482, distance: 240.4
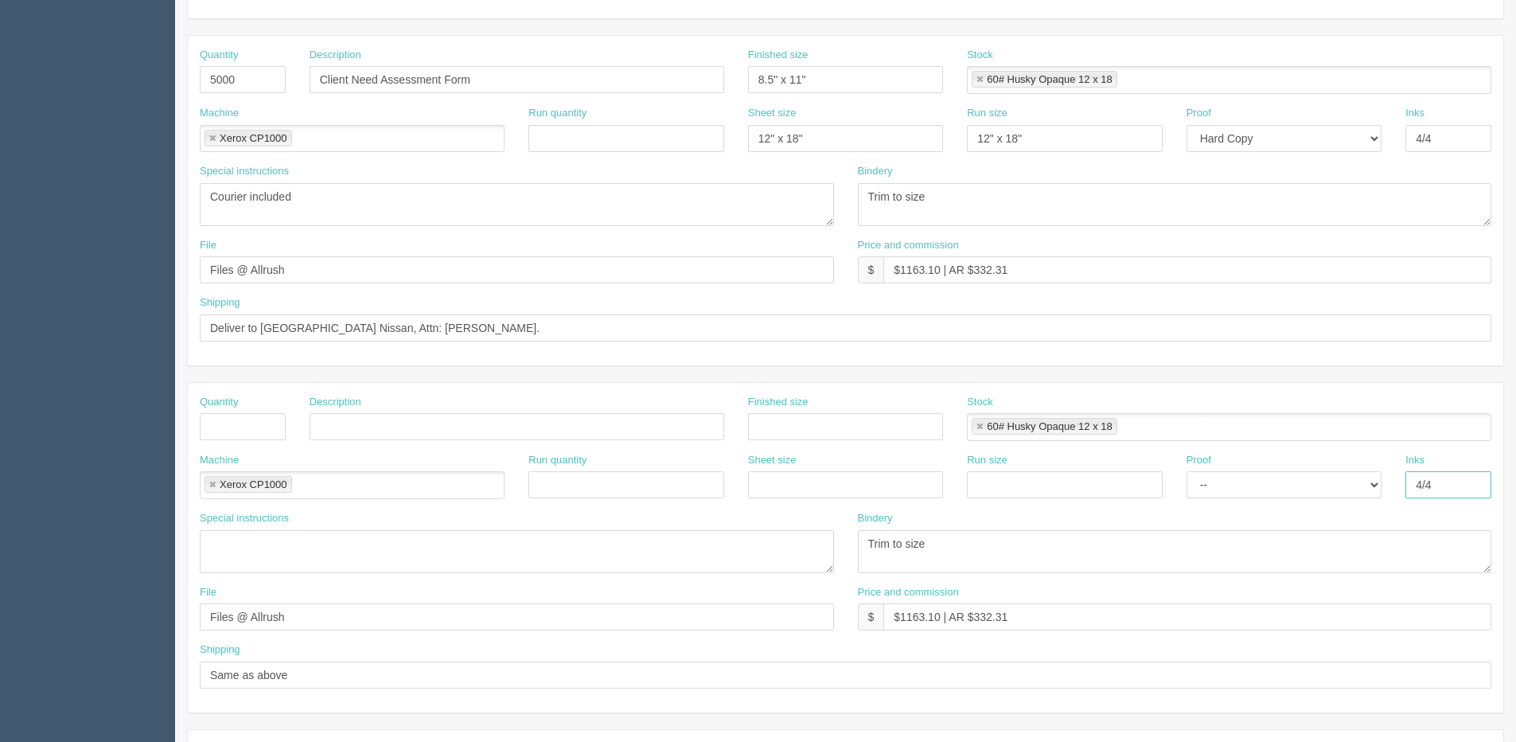
click at [1154, 489] on div "Machine Xerox CP1000 Xerox CP1000 Run quantity Sheet size Run size Proof -- Ema…" at bounding box center [845, 482] width 1315 height 58
drag, startPoint x: 936, startPoint y: 538, endPoint x: 1023, endPoint y: 562, distance: 90.7
click at [706, 560] on div "Special instructions Bindery Trim to size" at bounding box center [845, 548] width 1315 height 74
drag, startPoint x: 1027, startPoint y: 631, endPoint x: 607, endPoint y: 624, distance: 419.5
click at [596, 631] on div "File Files @ Allrush Price and commission $ $1163.10 | AR $332.31" at bounding box center [845, 614] width 1315 height 58
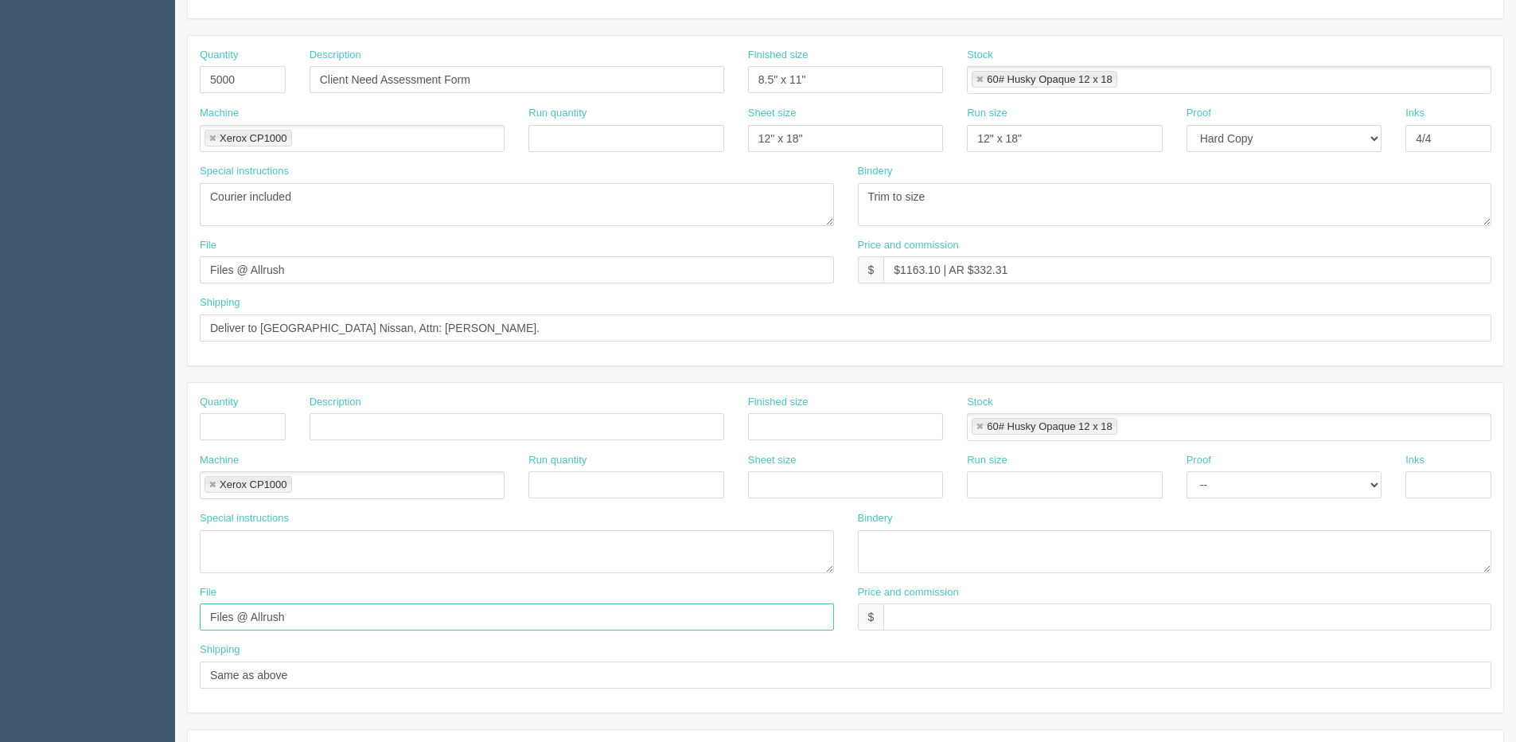
drag, startPoint x: 329, startPoint y: 609, endPoint x: 0, endPoint y: 614, distance: 328.7
click at [2, 614] on section "Dockets Estimates Customers" at bounding box center [758, 423] width 1516 height 1405
drag, startPoint x: 310, startPoint y: 688, endPoint x: 52, endPoint y: 669, distance: 259.3
click at [52, 669] on section "Dockets Estimates Customers" at bounding box center [758, 423] width 1516 height 1405
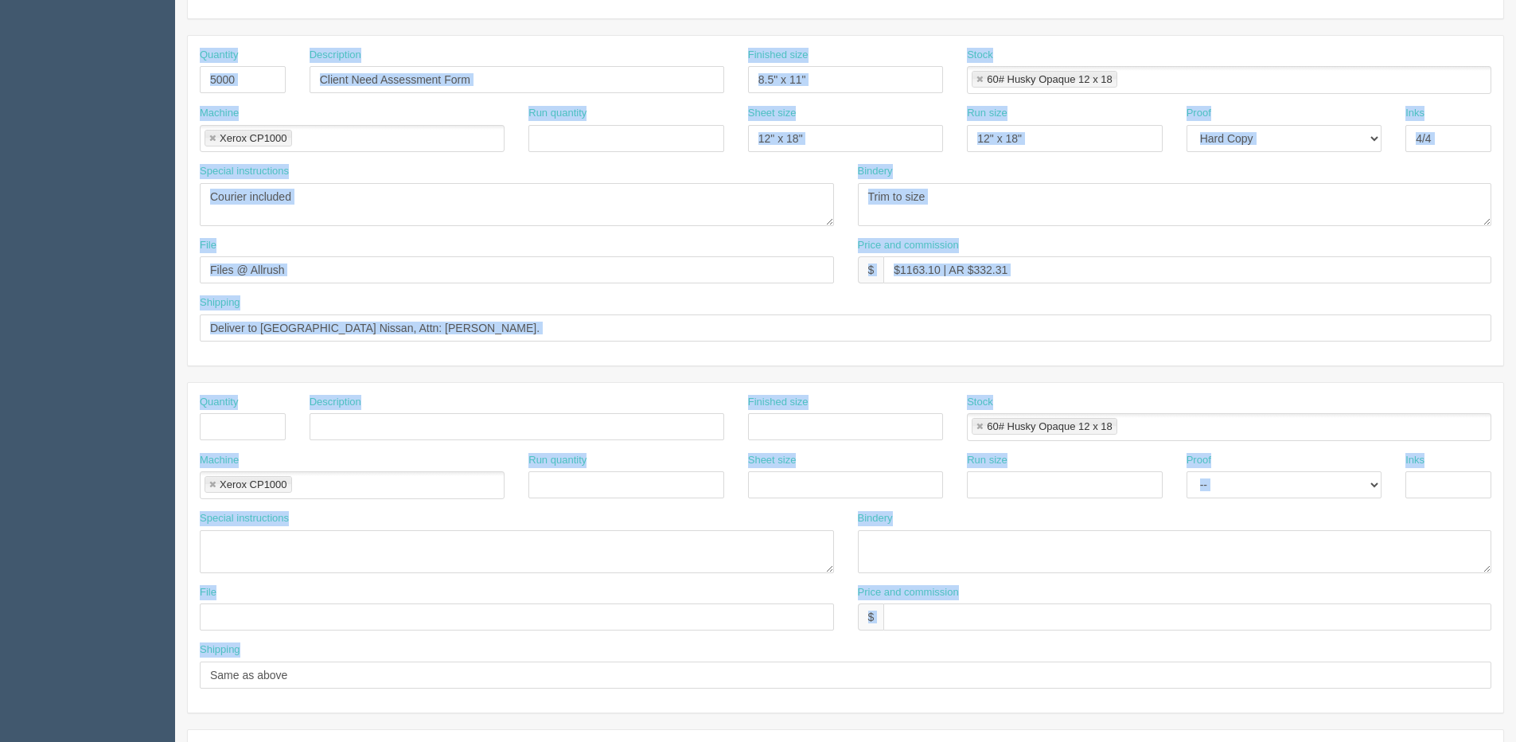
click at [484, 648] on div "Shipping Same as above" at bounding box center [846, 665] width 1292 height 46
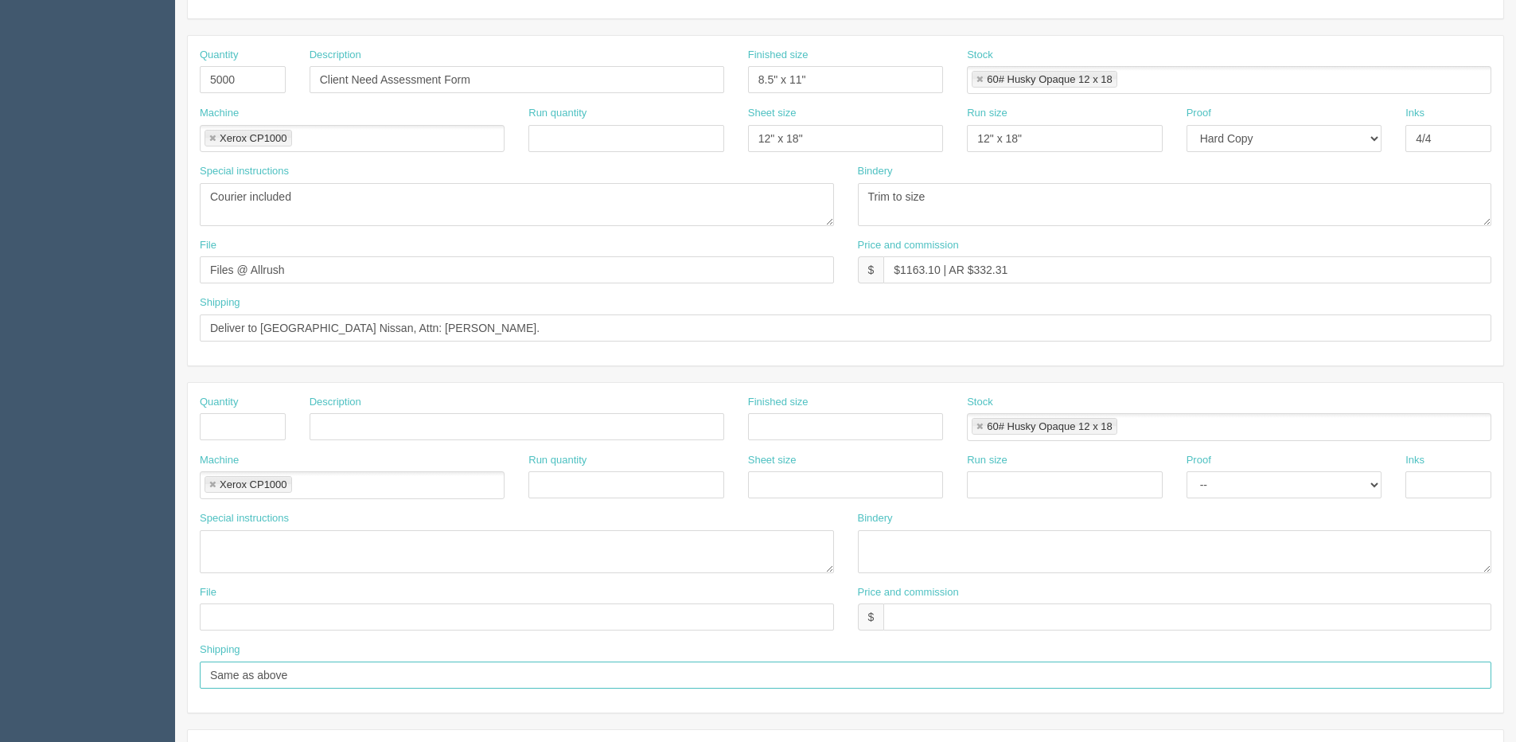
click at [306, 670] on input "Same as above" at bounding box center [846, 674] width 1292 height 27
drag, startPoint x: 306, startPoint y: 670, endPoint x: -31, endPoint y: 672, distance: 337.4
click at [0, 672] on html "PrintPing [PERSON_NAME] Edit account ( [PERSON_NAME][EMAIL_ADDRESS][DOMAIN_NAME…" at bounding box center [758, 404] width 1516 height 1445
drag, startPoint x: 211, startPoint y: 487, endPoint x: 341, endPoint y: 489, distance: 129.7
click at [211, 487] on link at bounding box center [213, 485] width 10 height 10
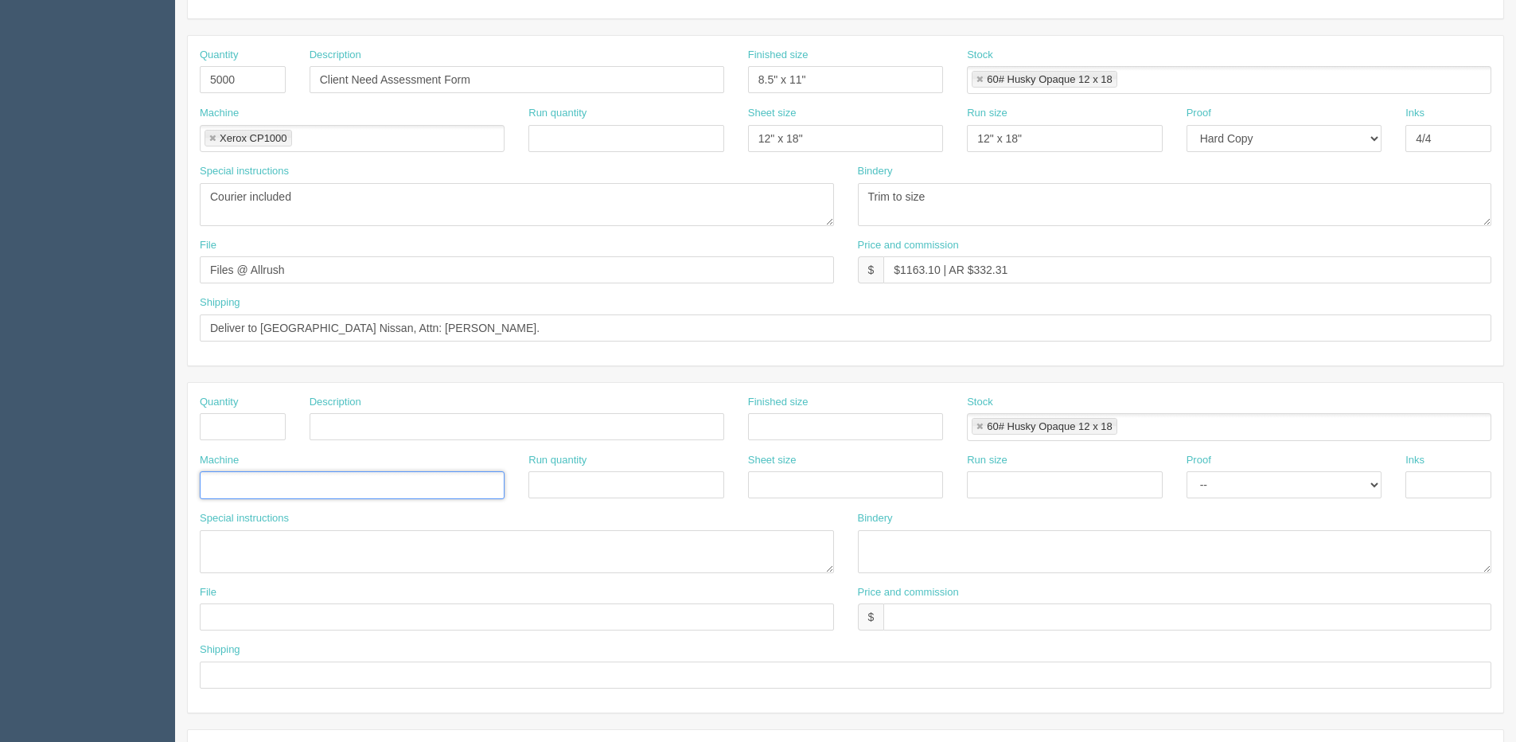
click at [980, 427] on link at bounding box center [980, 427] width 10 height 10
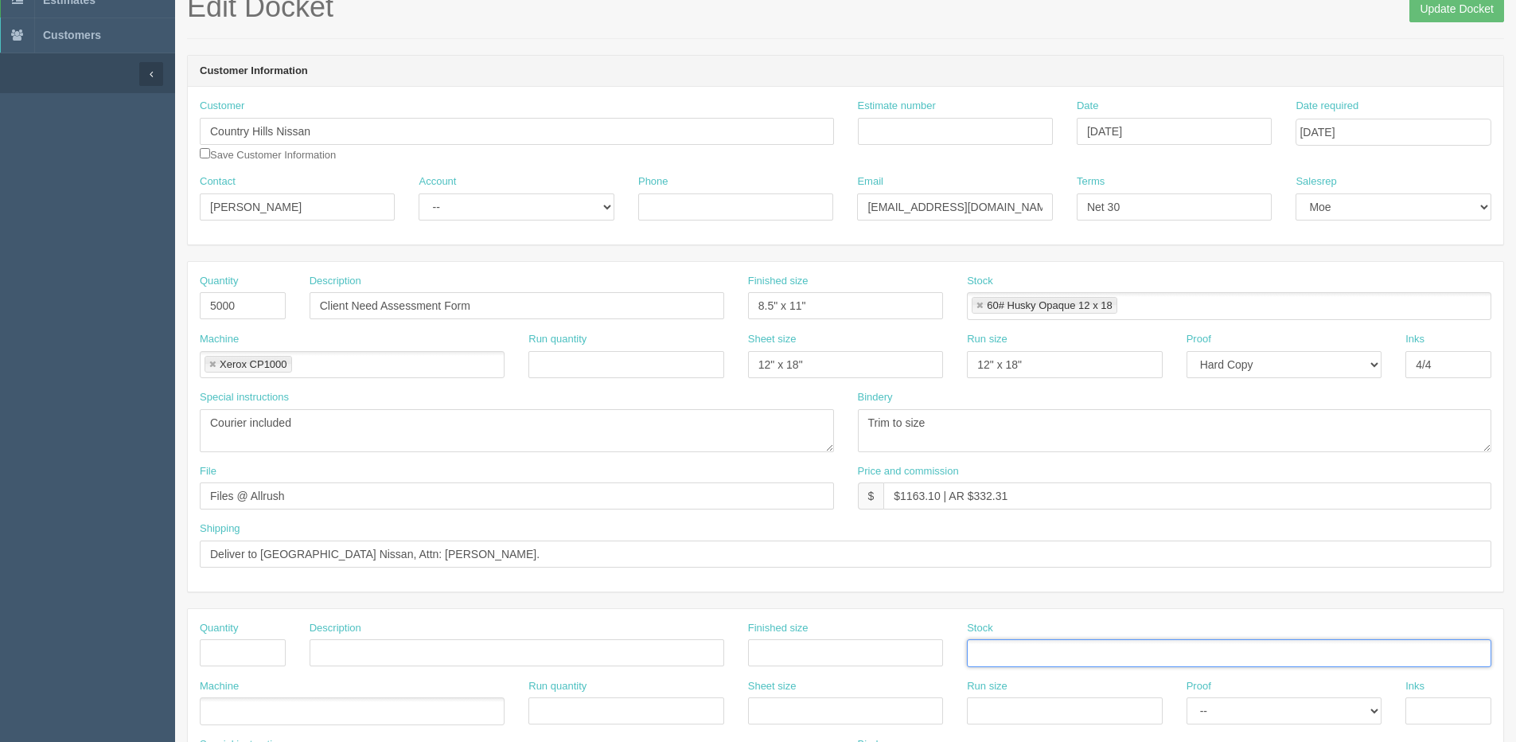
scroll to position [80, 0]
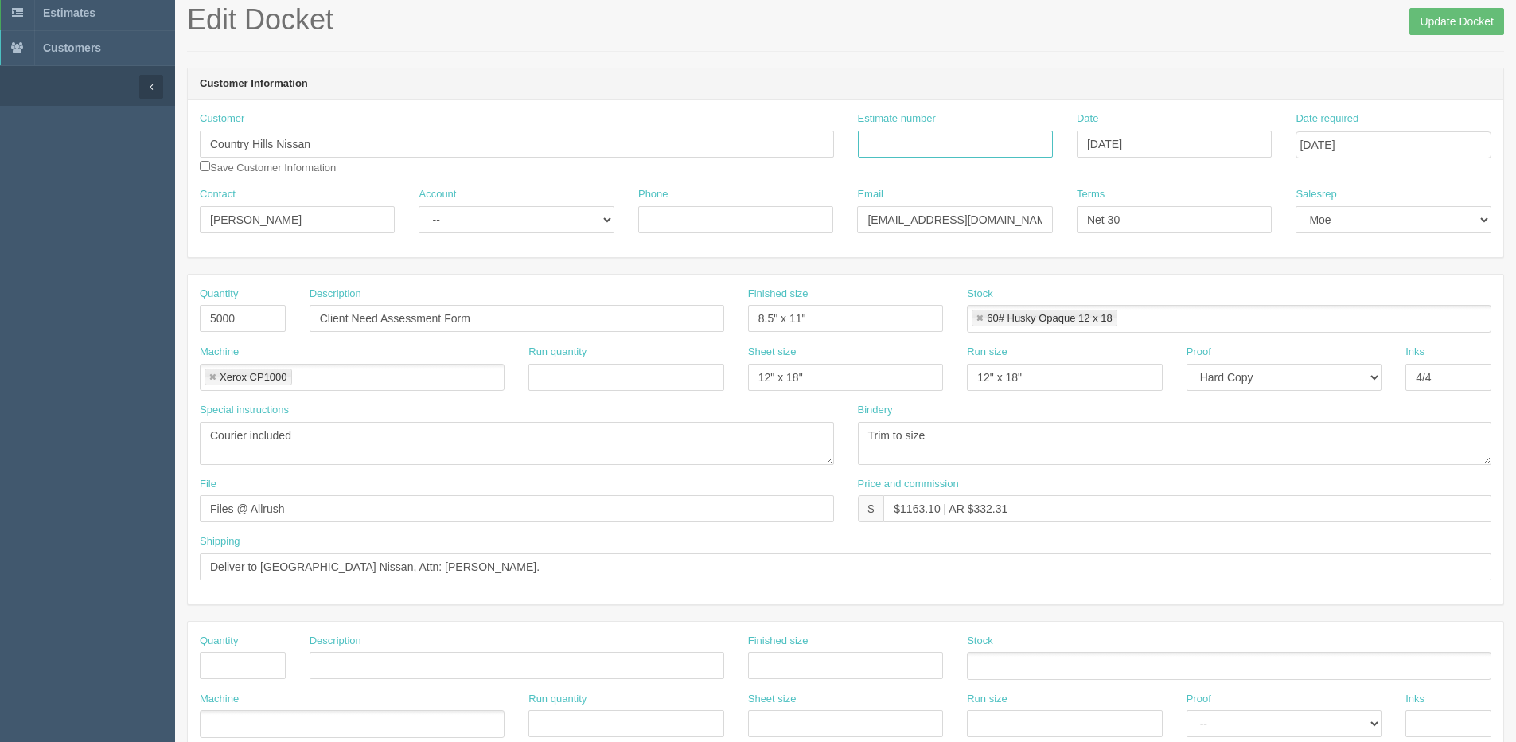
click at [940, 139] on input "Estimate number" at bounding box center [955, 144] width 195 height 27
type input "084927"
click at [491, 197] on div "Account -- Existing Client Allrush Client Rep Client" at bounding box center [516, 210] width 195 height 46
click at [470, 228] on select "-- Existing Client Allrush Client Rep Client" at bounding box center [516, 219] width 195 height 27
select select "Allrush Client"
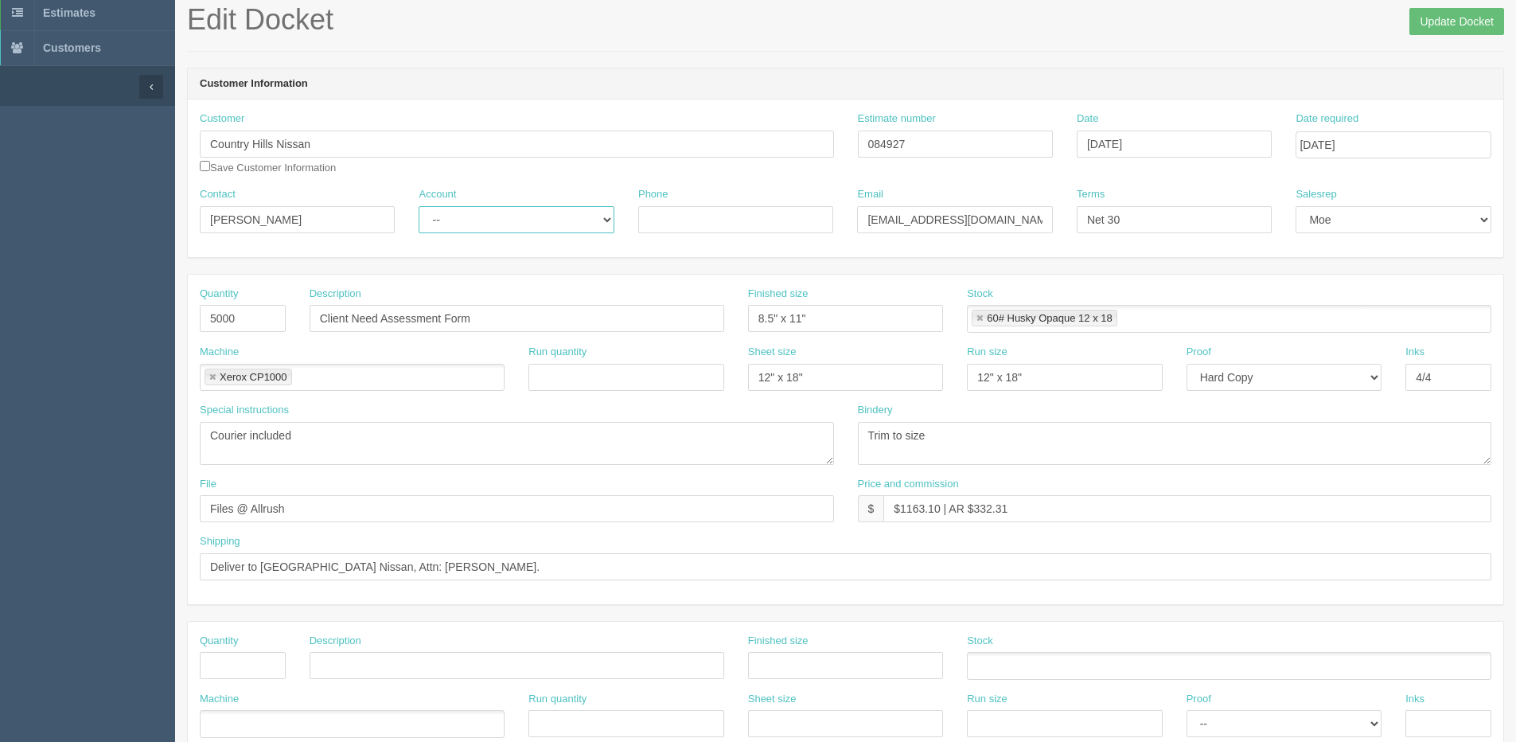
click at [419, 206] on select "-- Existing Client Allrush Client Rep Client" at bounding box center [516, 219] width 195 height 27
click at [317, 323] on input "Client Need Assessment Form" at bounding box center [517, 318] width 415 height 27
type input "CHN Client Need Assessment Form"
click at [980, 317] on link at bounding box center [980, 319] width 10 height 10
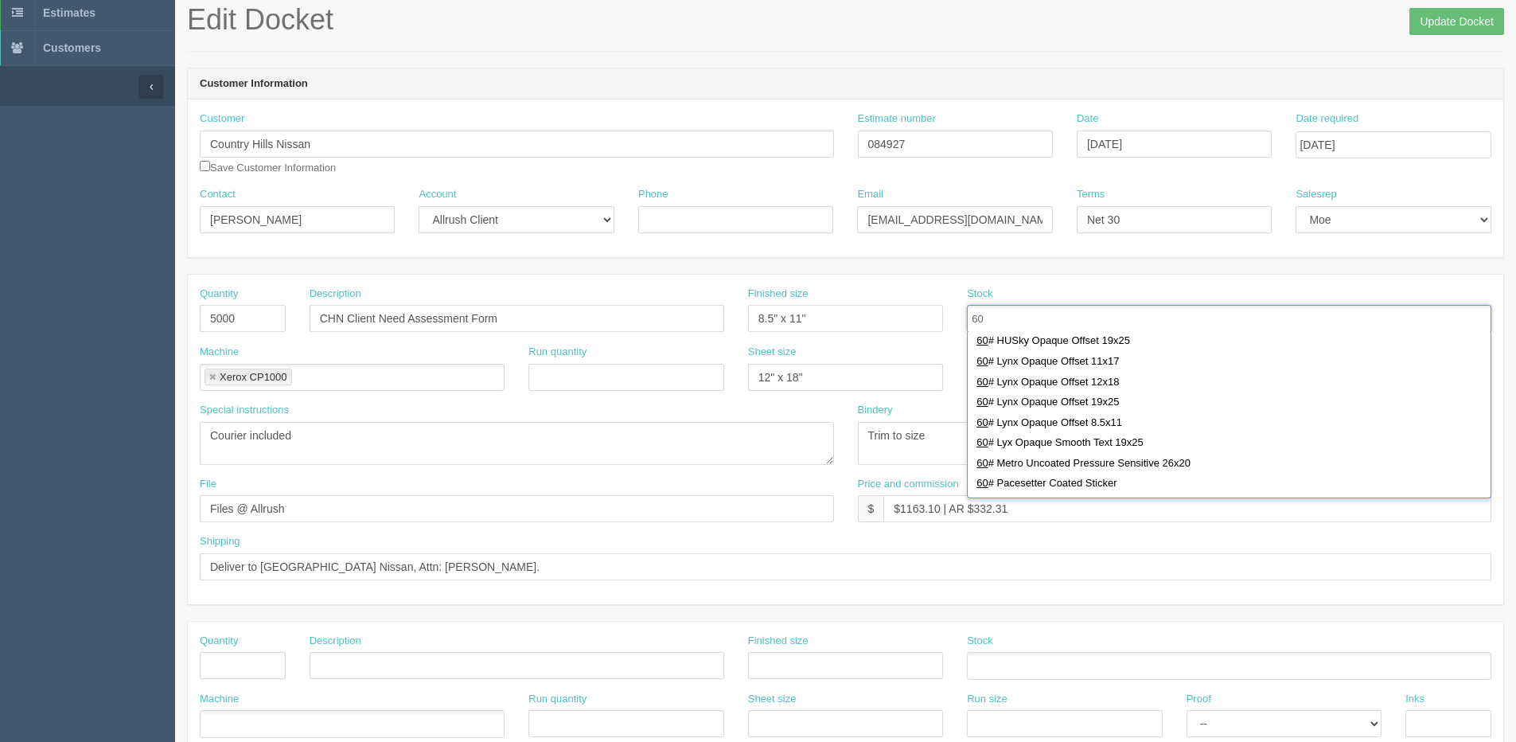
scroll to position [159, 0]
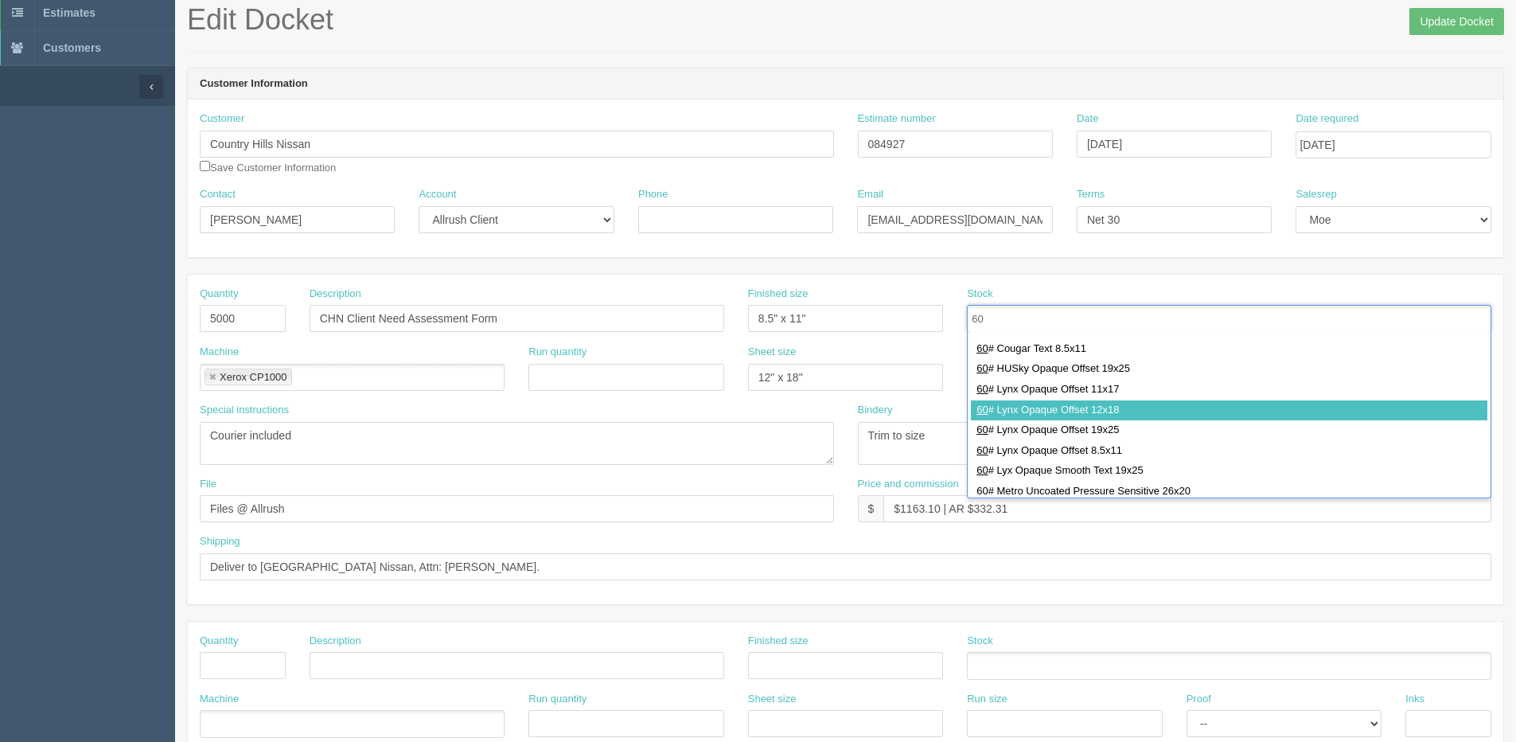
type input "60"
type input "60# Lynx Opaque Offset 12x18"
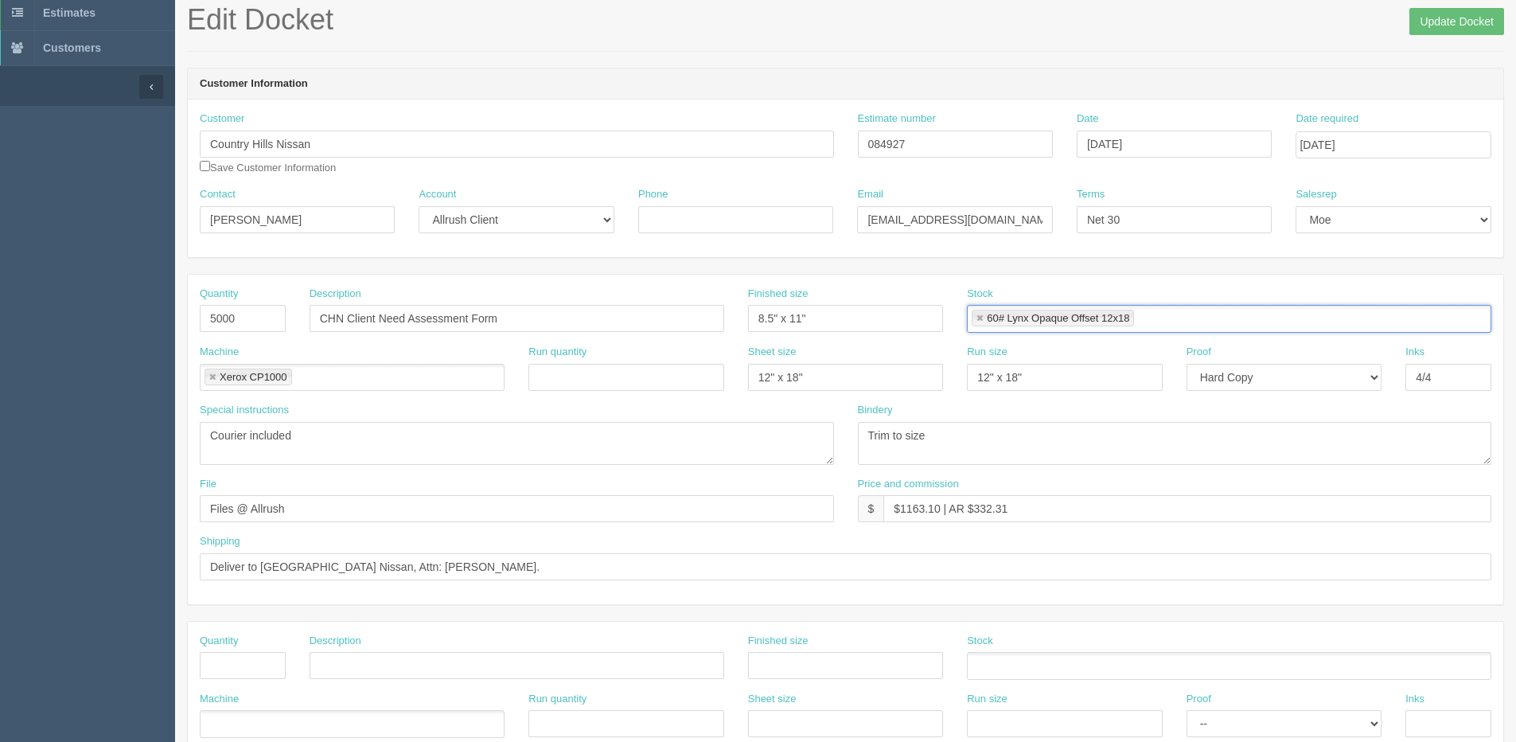
scroll to position [0, 0]
drag, startPoint x: 902, startPoint y: 510, endPoint x: 937, endPoint y: 516, distance: 35.5
click at [937, 516] on input "$1163.10 | AR $332.31" at bounding box center [1187, 508] width 608 height 27
drag, startPoint x: 978, startPoint y: 506, endPoint x: 1054, endPoint y: 443, distance: 98.3
click at [1047, 464] on div "Quantity 5000 Description CHN Client Need Assessment Form Finished size 8.5" x …" at bounding box center [845, 439] width 1315 height 329
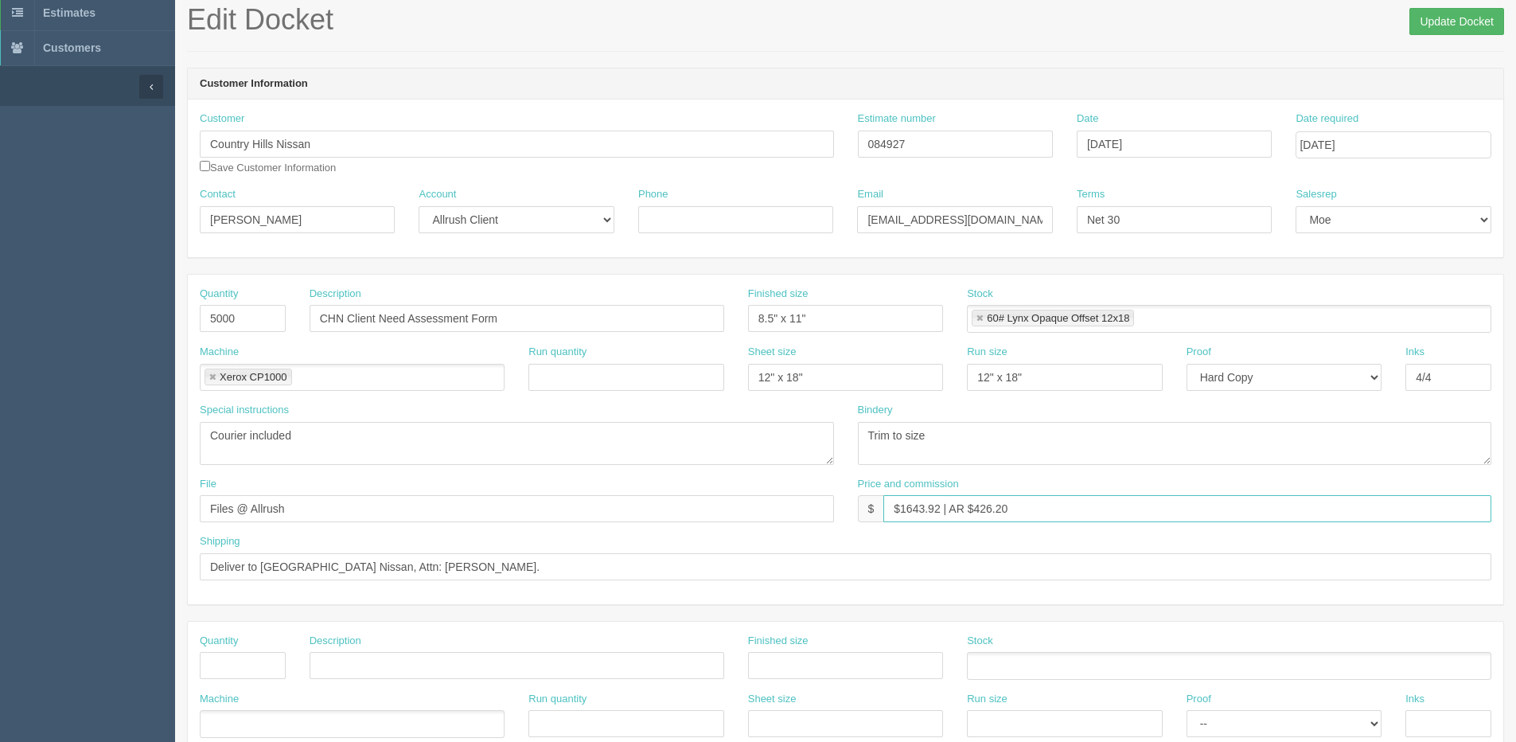
type input "$1643.92 | AR $426.20"
click at [1470, 27] on input "Update Docket" at bounding box center [1456, 21] width 95 height 27
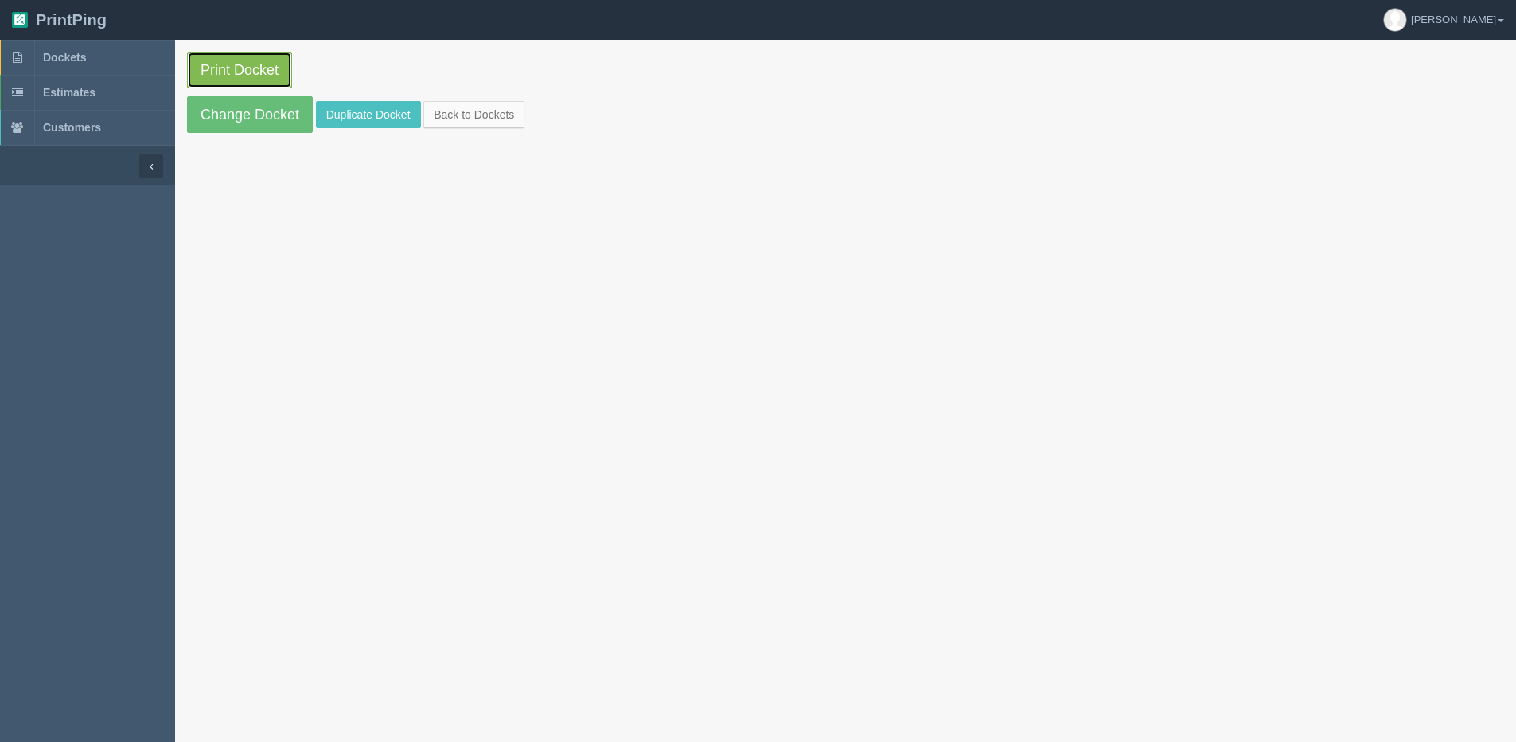
click at [194, 69] on link "Print Docket" at bounding box center [239, 70] width 105 height 37
